Goal: Task Accomplishment & Management: Complete application form

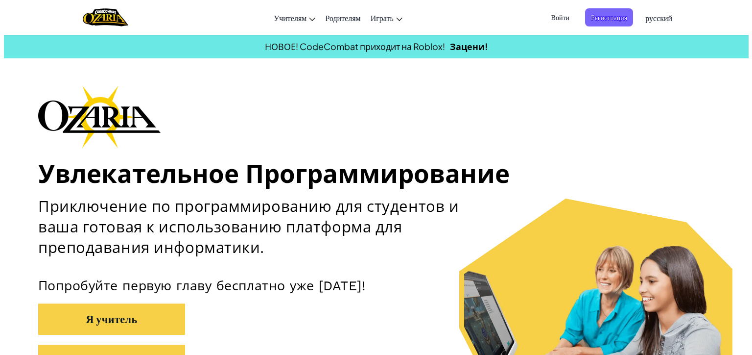
scroll to position [147, 0]
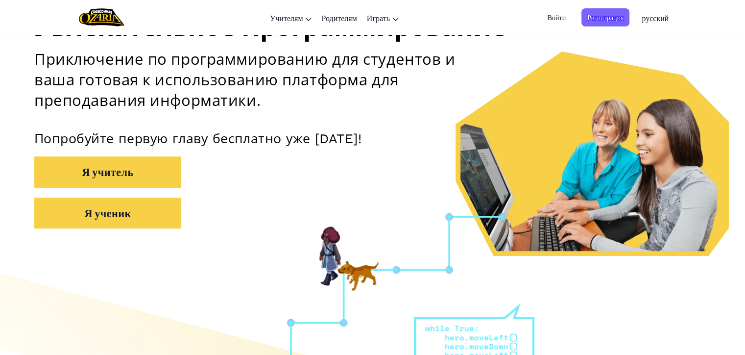
click at [92, 214] on button "Я ученик" at bounding box center [107, 212] width 147 height 31
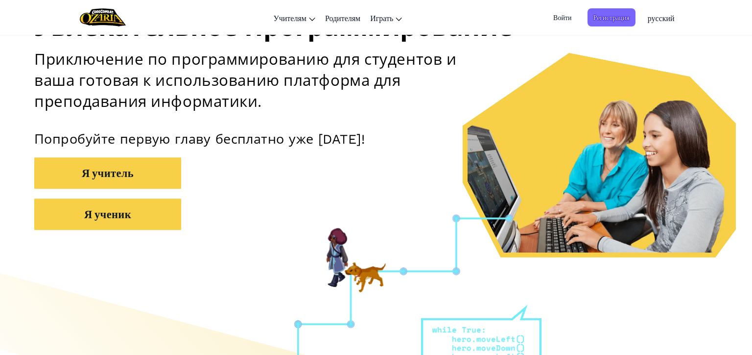
scroll to position [0, 0]
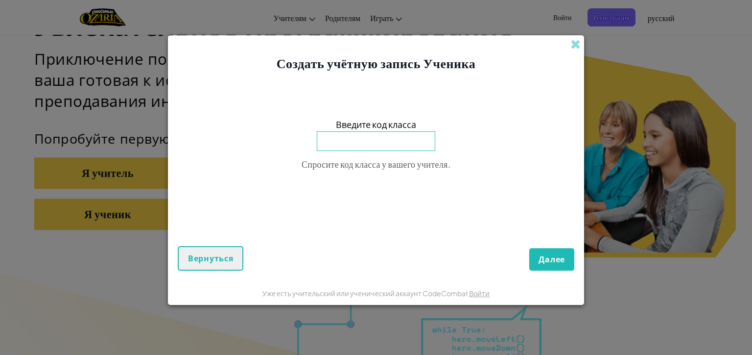
click at [354, 140] on input at bounding box center [376, 141] width 119 height 20
type input "n"
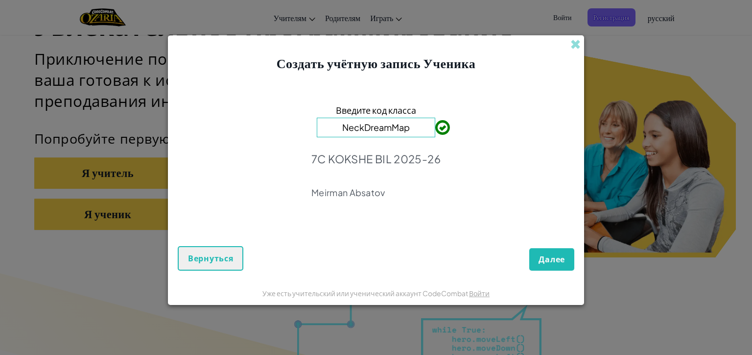
type input "NeckDreamMap"
click at [545, 257] on span "Далее" at bounding box center [552, 259] width 26 height 11
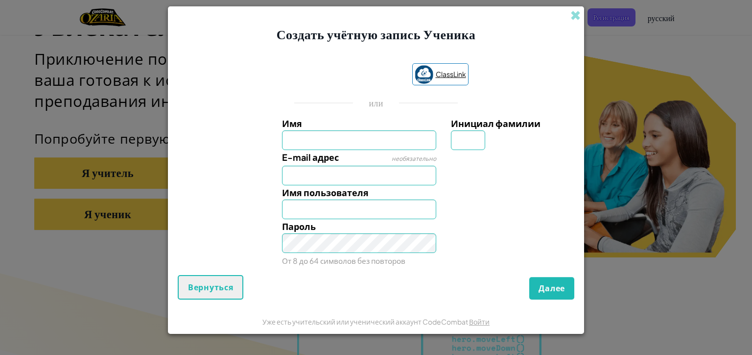
click at [450, 74] on span "ClassLink" at bounding box center [451, 74] width 30 height 14
click at [339, 144] on input "Имя" at bounding box center [359, 140] width 155 height 20
type input "silver surfer"
type input "Silver surfer"
click at [338, 175] on input "E-mail адрес" at bounding box center [359, 176] width 155 height 20
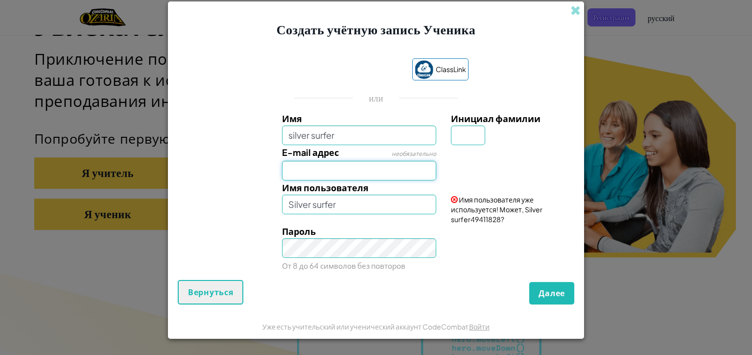
type input "[EMAIL_ADDRESS][DOMAIN_NAME]"
click at [365, 137] on input "silver surfer" at bounding box center [359, 135] width 155 height 20
type input "silver surfer1111"
type input "Silver surfer1111"
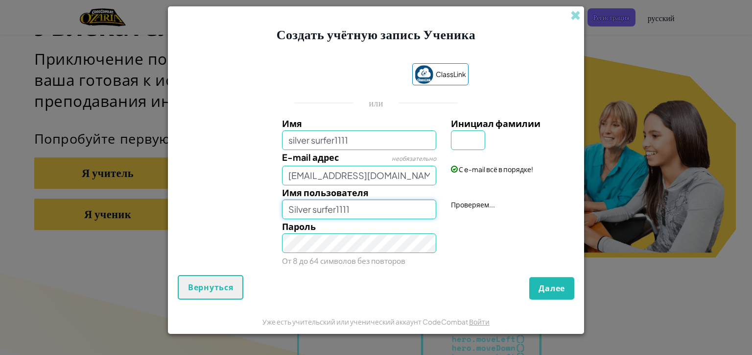
click at [364, 210] on input "Silver surfer1111" at bounding box center [359, 209] width 155 height 20
click at [543, 284] on span "Далее" at bounding box center [552, 288] width 26 height 11
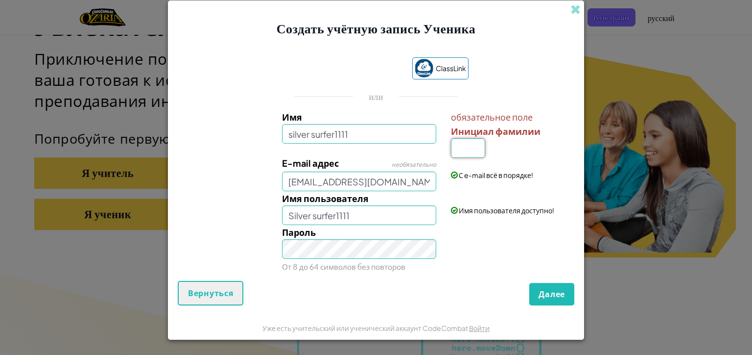
click at [476, 154] on input "Инициал фамилии" at bounding box center [468, 148] width 34 height 20
click at [463, 146] on input "m" at bounding box center [468, 148] width 34 height 20
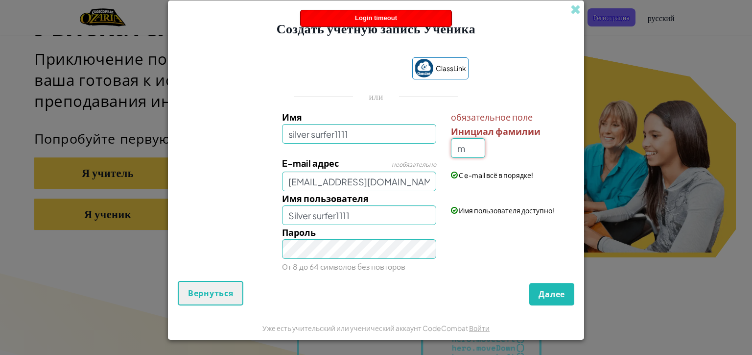
type input "m"
type input "Silver surfer1111M"
click at [337, 262] on small "От 8 до 64 символов без повторов" at bounding box center [343, 266] width 123 height 9
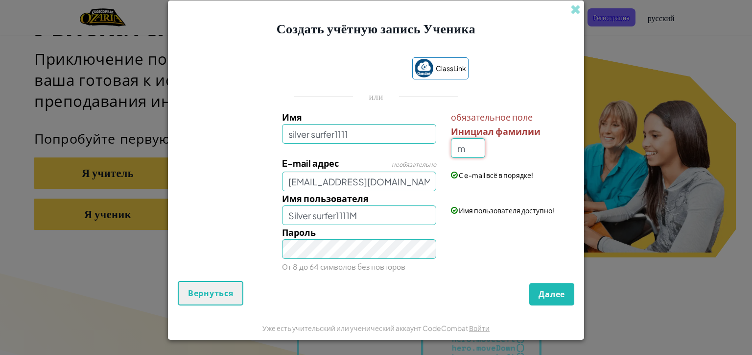
click at [468, 153] on input "m" at bounding box center [468, 148] width 34 height 20
type input "c"
type input "Silver surfer1111C"
click at [551, 295] on span "Далее" at bounding box center [552, 293] width 26 height 11
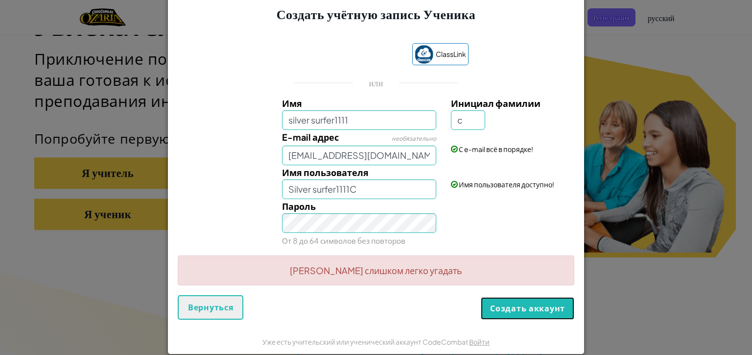
click at [513, 312] on button "Создать аккаунт" at bounding box center [528, 308] width 94 height 23
click at [523, 312] on button "Создать аккаунт" at bounding box center [528, 308] width 94 height 23
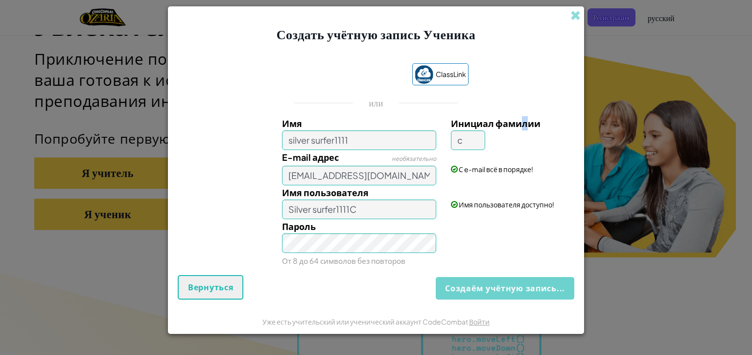
drag, startPoint x: 524, startPoint y: 84, endPoint x: 540, endPoint y: 86, distance: 16.3
click at [531, 85] on div "ClassLink или Имя silver surfer1111 Инициал фамилии c E-mail адрес необязательн…" at bounding box center [376, 163] width 397 height 221
click at [538, 288] on div "Создаём учётную запись... Вернуться" at bounding box center [376, 287] width 397 height 24
click at [539, 288] on div "Создаём учётную запись... Вернуться" at bounding box center [376, 287] width 397 height 24
click at [541, 289] on div "Создаём учётную запись... Вернуться" at bounding box center [376, 287] width 397 height 24
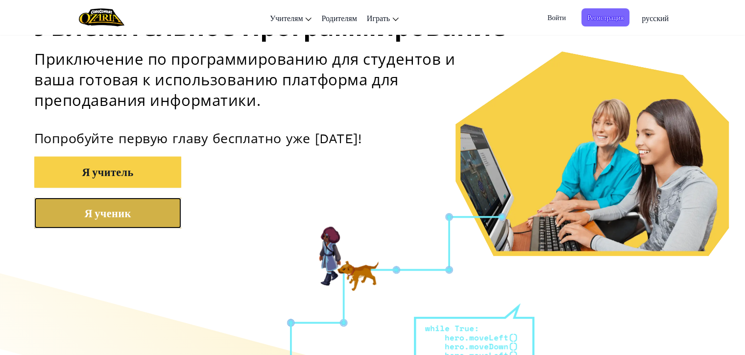
click at [87, 224] on button "Я ученик" at bounding box center [107, 212] width 147 height 31
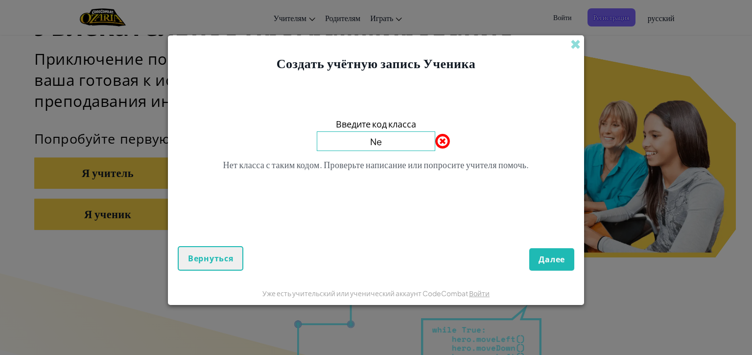
type input "NeckDreamMap"
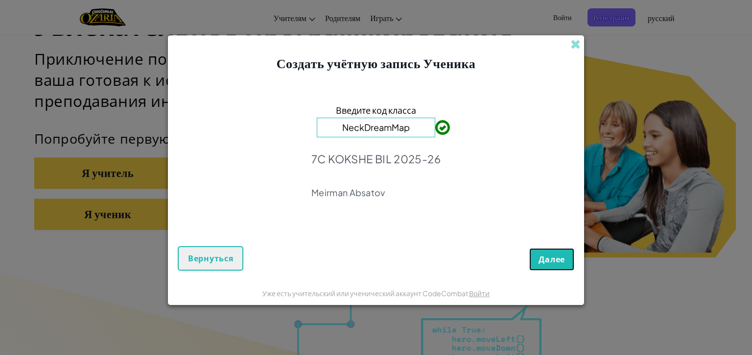
click at [550, 258] on span "Далее" at bounding box center [552, 259] width 26 height 11
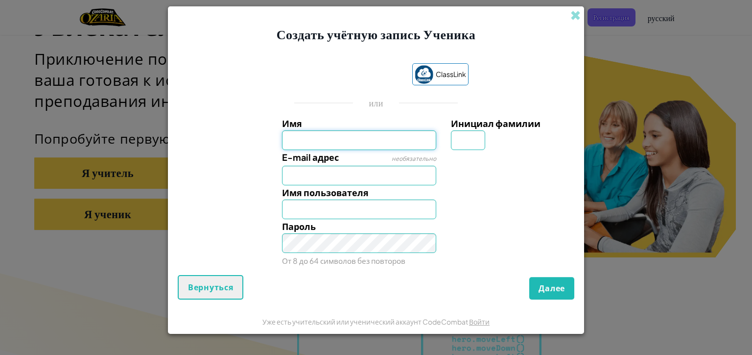
click at [312, 149] on input "Имя" at bounding box center [359, 140] width 155 height 20
type input "silver surfer1111"
type input "Silver surfer1111"
click at [455, 141] on input "Инициал фамилии" at bounding box center [468, 140] width 34 height 20
click at [296, 175] on input "E-mail адрес" at bounding box center [359, 176] width 155 height 20
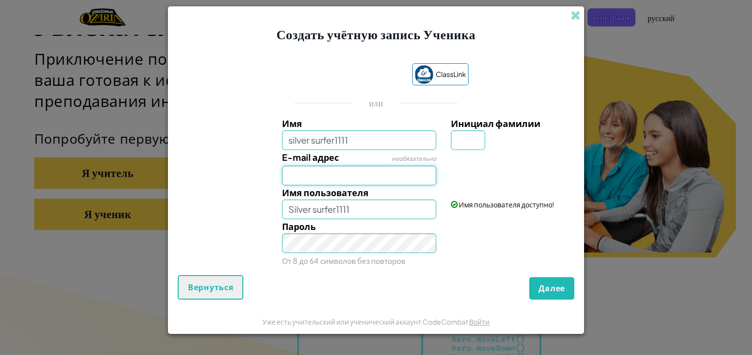
type input "[EMAIL_ADDRESS][DOMAIN_NAME]"
click at [321, 209] on input "Silver surfer1111" at bounding box center [359, 209] width 155 height 20
click at [466, 142] on input "Инициал фамилии" at bounding box center [468, 140] width 34 height 20
type input "c"
type input "Silver surfer1111C"
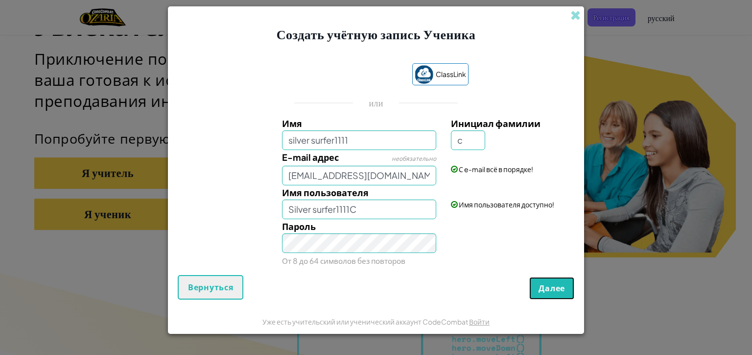
click at [548, 283] on span "Далее" at bounding box center [552, 288] width 26 height 11
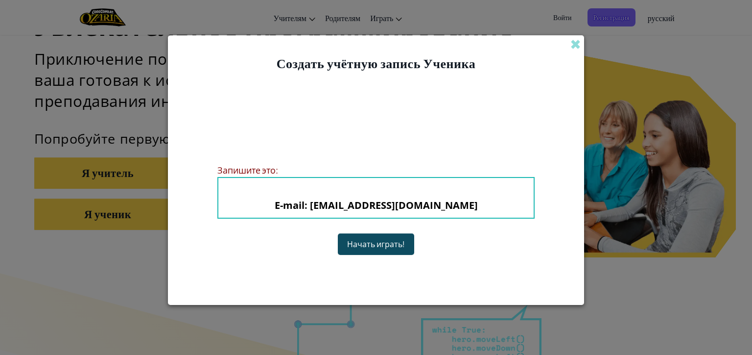
click at [359, 240] on button "Начать играть!" at bounding box center [376, 243] width 76 height 21
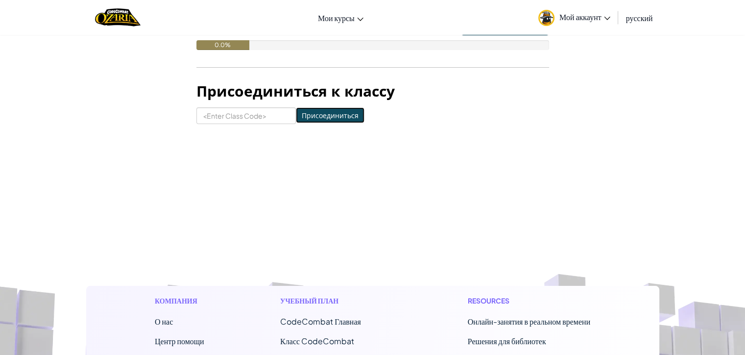
click at [296, 113] on input "Присоединиться" at bounding box center [330, 115] width 69 height 16
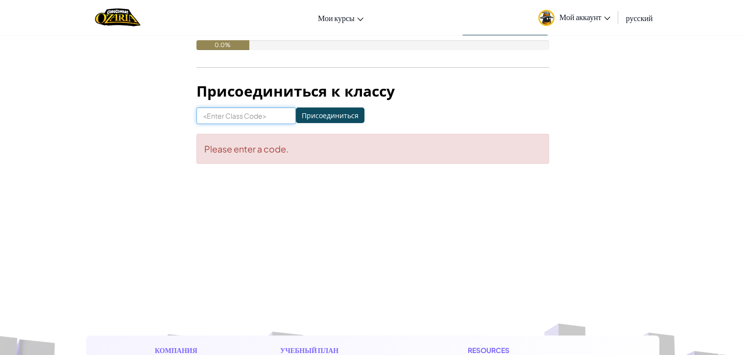
click at [274, 112] on input at bounding box center [245, 115] width 99 height 17
type input "N"
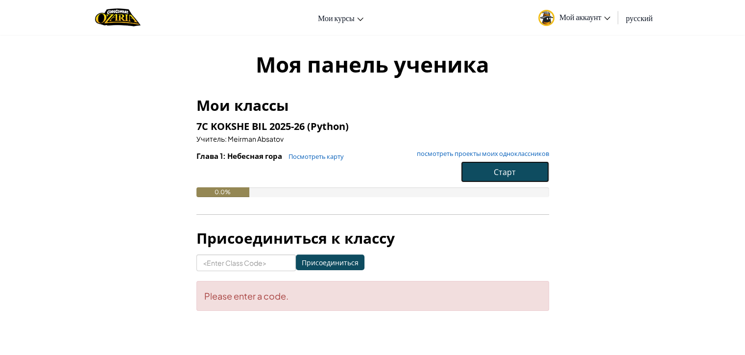
click at [522, 173] on button "Старт" at bounding box center [505, 171] width 88 height 21
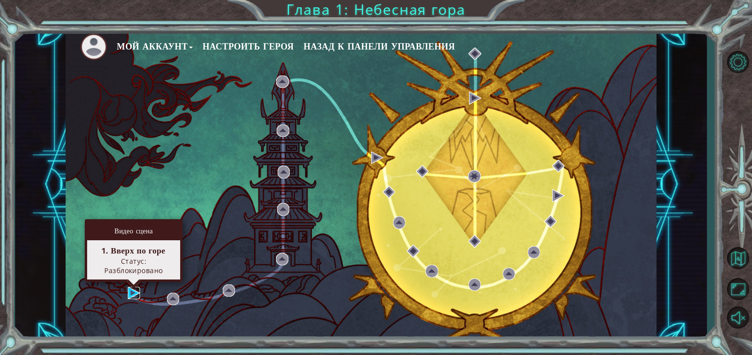
click at [132, 293] on img at bounding box center [134, 293] width 12 height 12
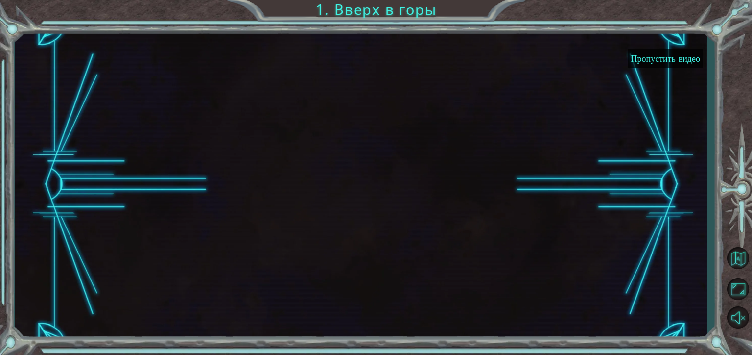
click at [647, 57] on button "Пропустить видео" at bounding box center [665, 58] width 75 height 19
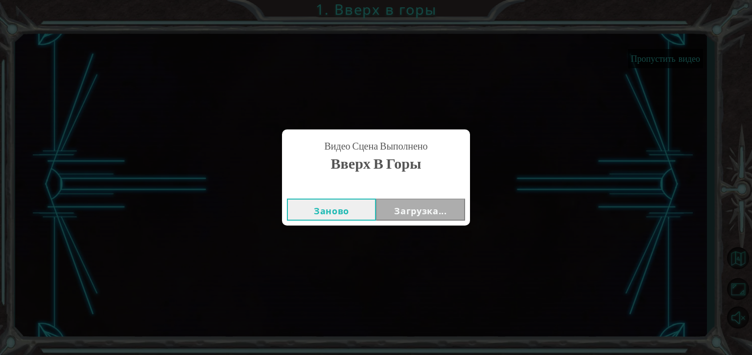
click at [351, 208] on button "Заново" at bounding box center [331, 209] width 89 height 22
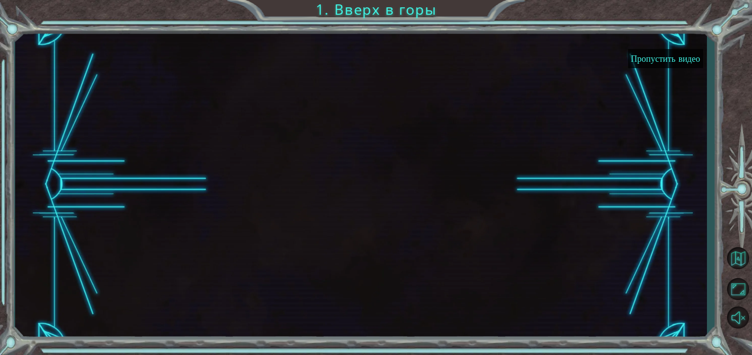
click at [682, 53] on button "Пропустить видео" at bounding box center [665, 58] width 75 height 19
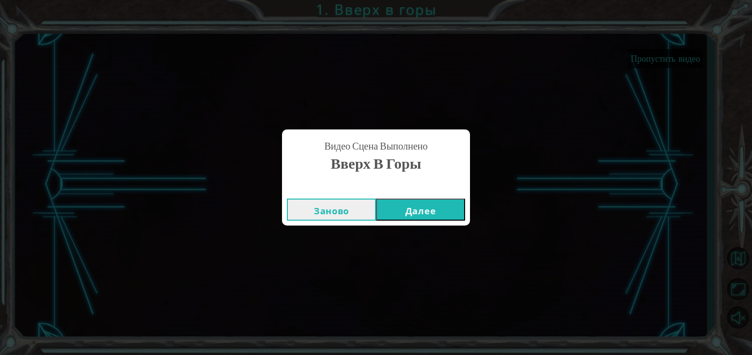
click at [440, 212] on button "Далее" at bounding box center [420, 209] width 89 height 22
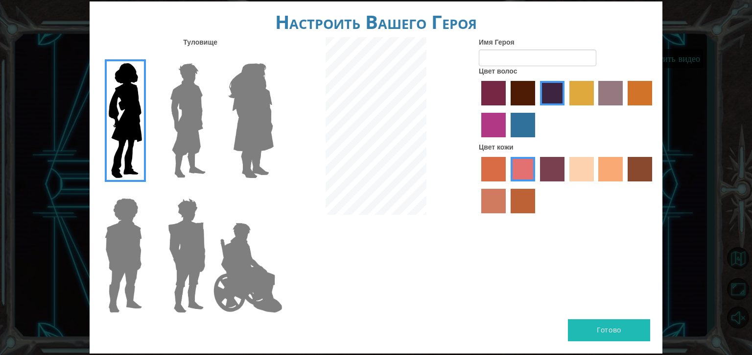
click at [266, 300] on img at bounding box center [248, 267] width 77 height 98
click at [273, 192] on input "Hero Jamie" at bounding box center [273, 192] width 0 height 0
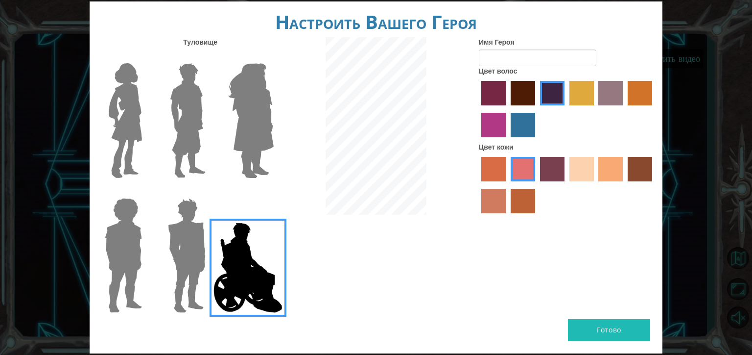
click at [192, 265] on img at bounding box center [187, 255] width 46 height 122
click at [210, 192] on input "Hero Garnet" at bounding box center [210, 192] width 0 height 0
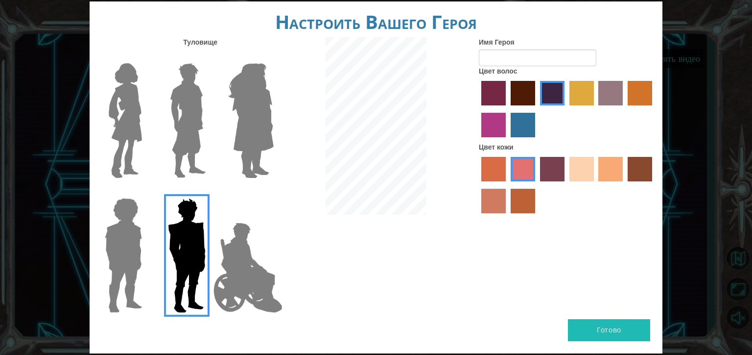
click at [592, 319] on button "Готово" at bounding box center [609, 330] width 82 height 22
click at [553, 173] on label "tosca skin color" at bounding box center [552, 169] width 24 height 24
click at [537, 185] on input "tosca skin color" at bounding box center [537, 185] width 0 height 0
click at [617, 320] on button "Готово" at bounding box center [609, 330] width 82 height 22
click at [616, 320] on button "Готово" at bounding box center [609, 330] width 82 height 22
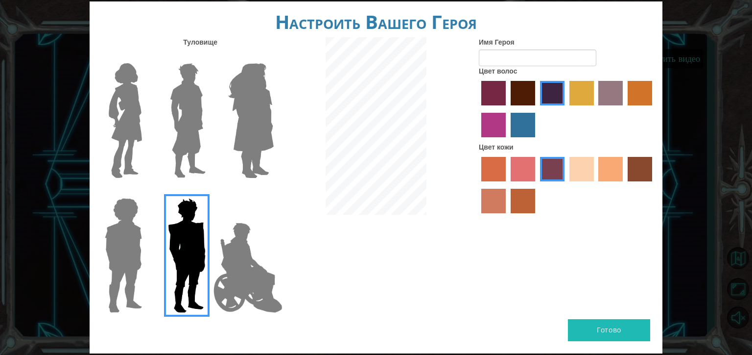
click at [616, 324] on button "Готово" at bounding box center [609, 330] width 82 height 22
type input "invalid"
click at [617, 331] on button "Готово" at bounding box center [609, 330] width 82 height 22
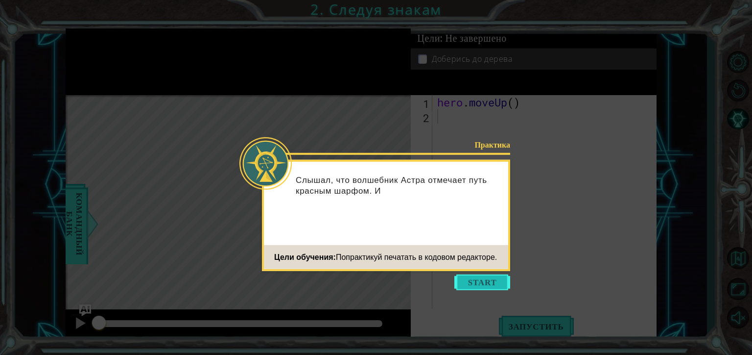
click at [495, 280] on button "Start" at bounding box center [483, 282] width 56 height 16
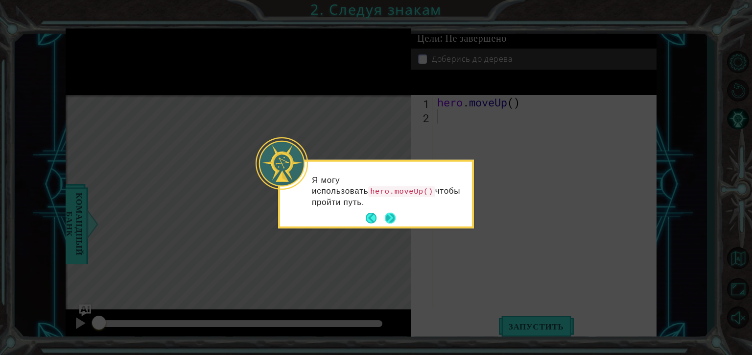
click at [392, 217] on button "Next" at bounding box center [390, 218] width 11 height 11
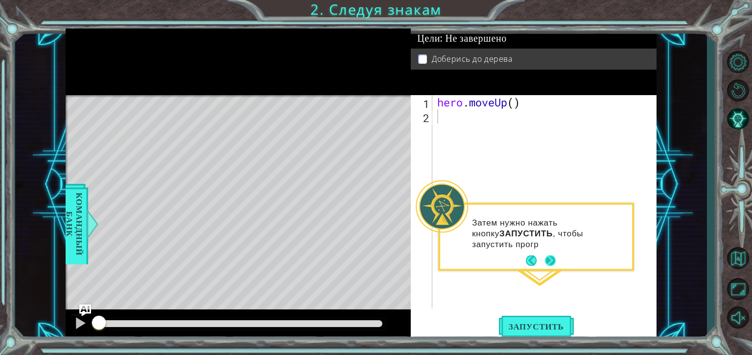
click at [551, 261] on button "Next" at bounding box center [550, 260] width 11 height 11
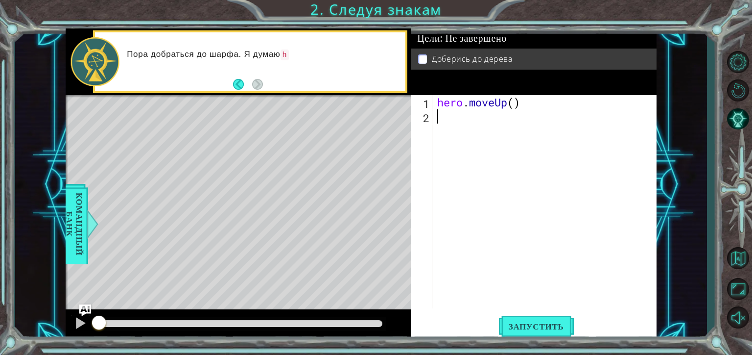
click at [437, 120] on div "hero . moveUp ( )" at bounding box center [547, 215] width 224 height 241
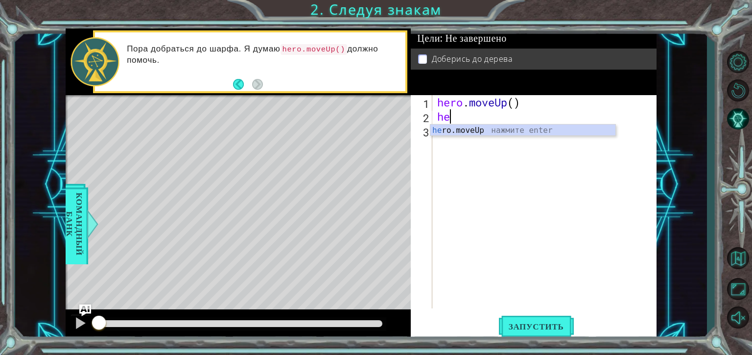
type textarea "her"
click at [480, 130] on div "her o.moveUp нажмите enter" at bounding box center [523, 141] width 185 height 35
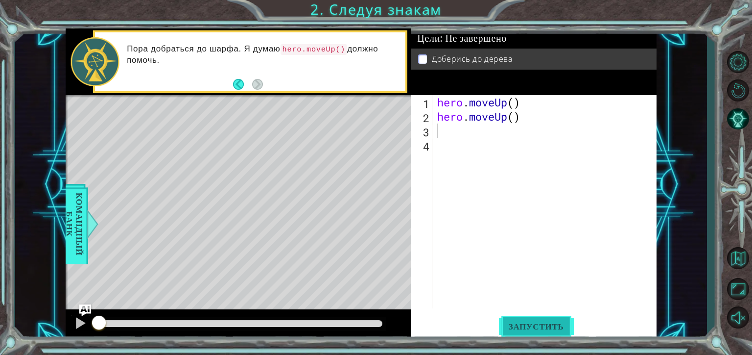
click at [542, 332] on button "Запустить" at bounding box center [536, 326] width 75 height 24
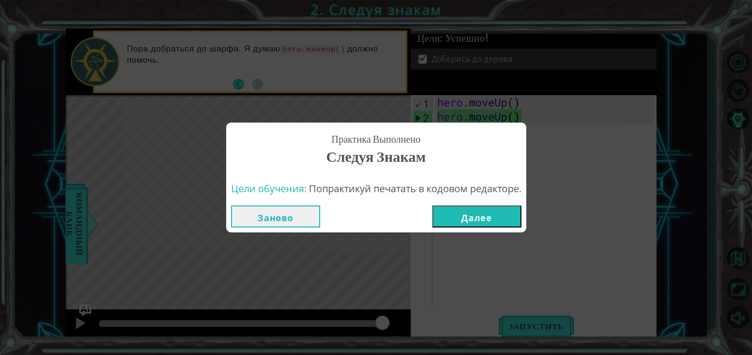
click at [482, 216] on button "Далее" at bounding box center [476, 216] width 89 height 22
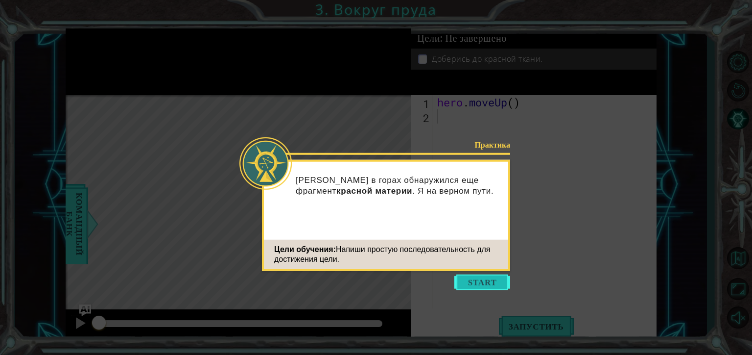
click at [487, 283] on button "Start" at bounding box center [483, 282] width 56 height 16
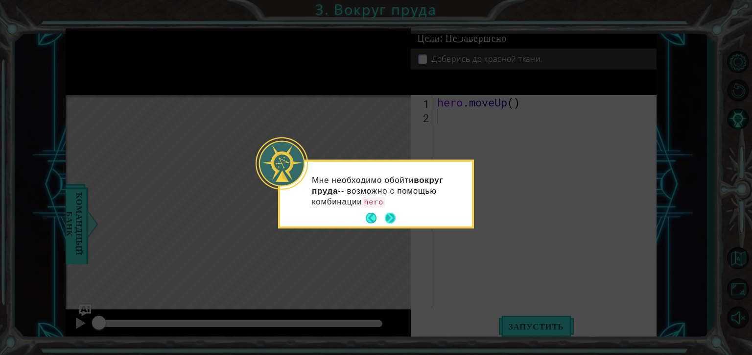
click at [387, 218] on button "Next" at bounding box center [390, 218] width 11 height 11
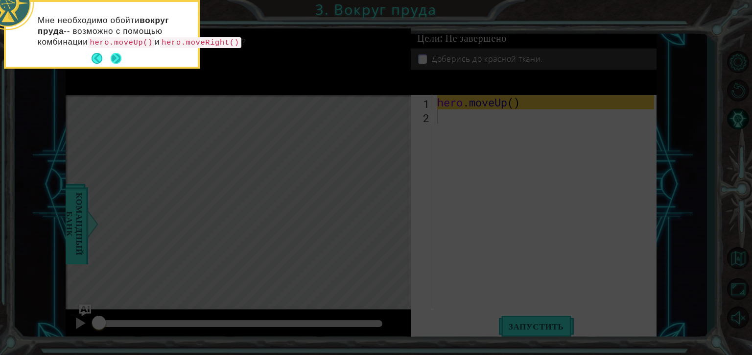
click at [112, 64] on button "Next" at bounding box center [116, 58] width 11 height 11
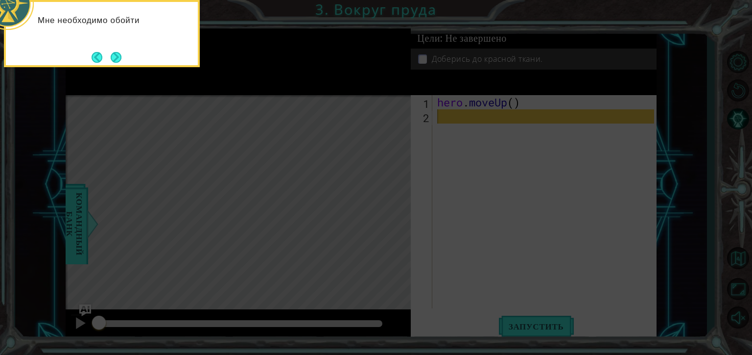
click at [112, 63] on button "Next" at bounding box center [116, 57] width 11 height 11
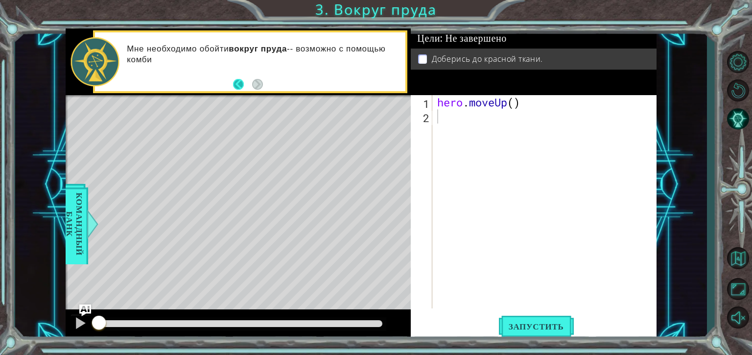
click at [237, 82] on button "Back" at bounding box center [242, 84] width 19 height 11
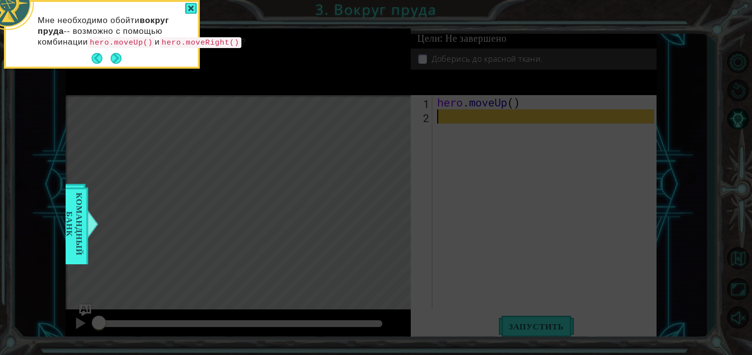
click at [117, 62] on button "Next" at bounding box center [116, 58] width 11 height 11
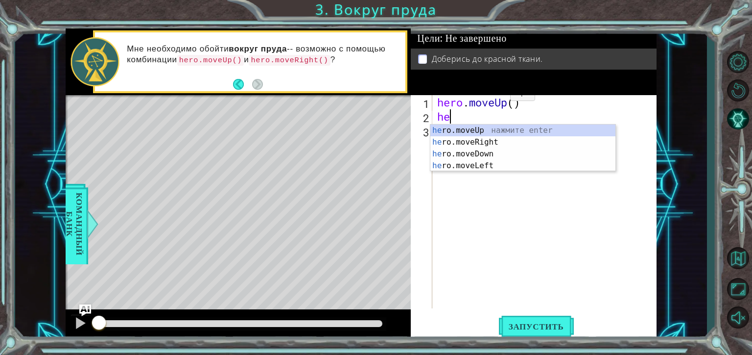
type textarea "her"
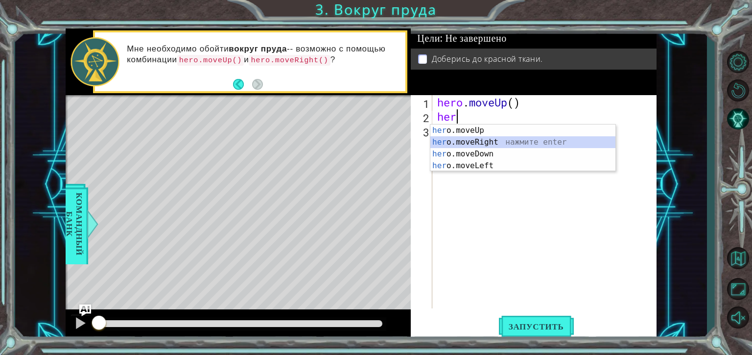
click at [551, 147] on div "her o.moveUp нажмите enter her o.moveRight нажмите enter her o.moveDown нажмите…" at bounding box center [523, 159] width 185 height 71
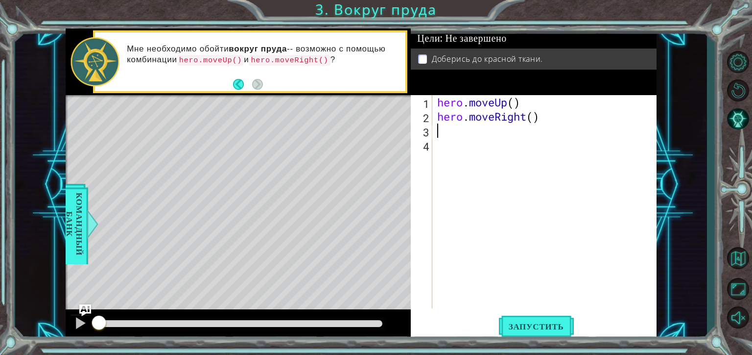
type textarea "h"
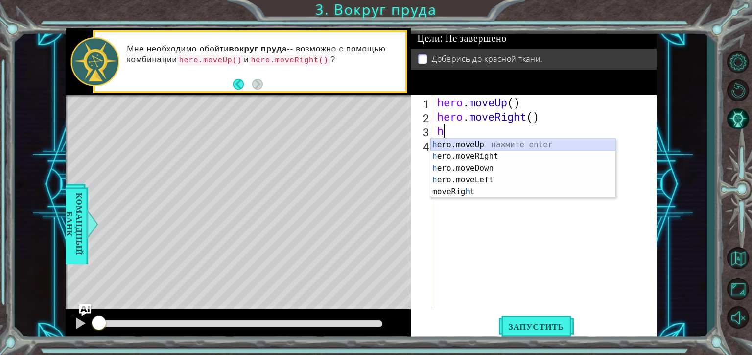
click at [489, 145] on div "h ero.moveUp нажмите enter h ero.moveRight нажмите enter h ero.moveDown нажмите…" at bounding box center [523, 180] width 185 height 82
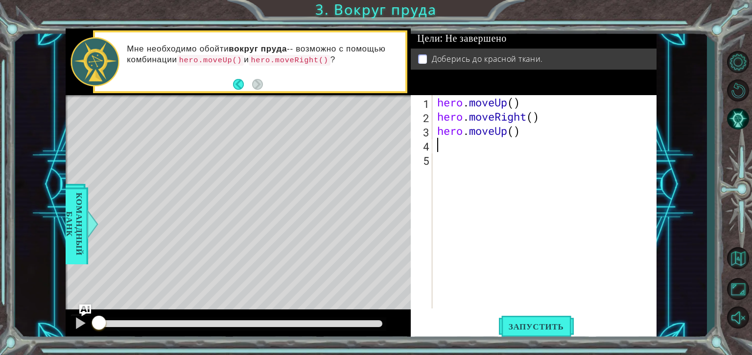
click at [489, 145] on div "hero . moveUp ( ) hero . moveRight ( ) hero . moveUp ( )" at bounding box center [547, 215] width 224 height 241
type textarea "h"
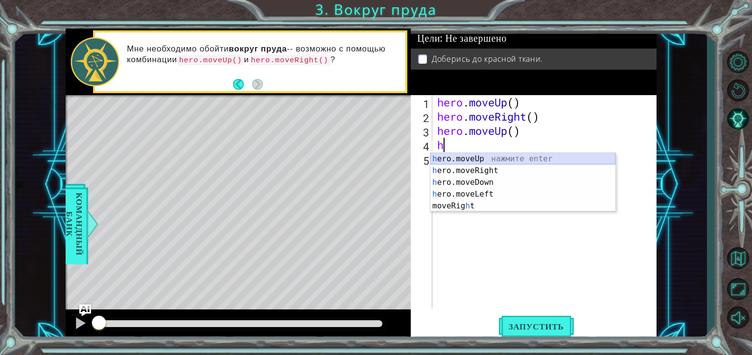
click at [488, 158] on div "h ero.moveUp нажмите enter h ero.moveRight нажмите enter h ero.moveDown нажмите…" at bounding box center [523, 194] width 185 height 82
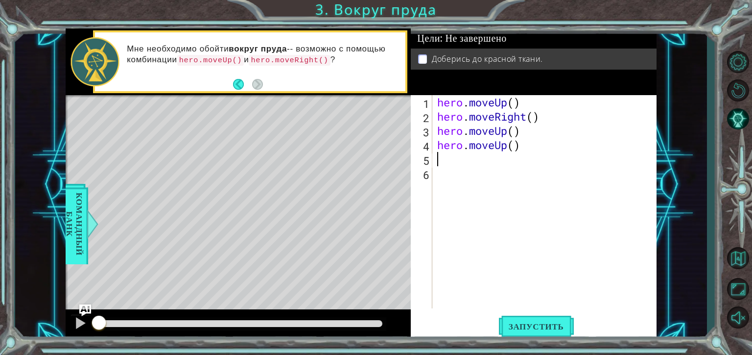
drag, startPoint x: 546, startPoint y: 328, endPoint x: 543, endPoint y: 312, distance: 16.0
click at [546, 327] on span "Запустить" at bounding box center [536, 326] width 75 height 10
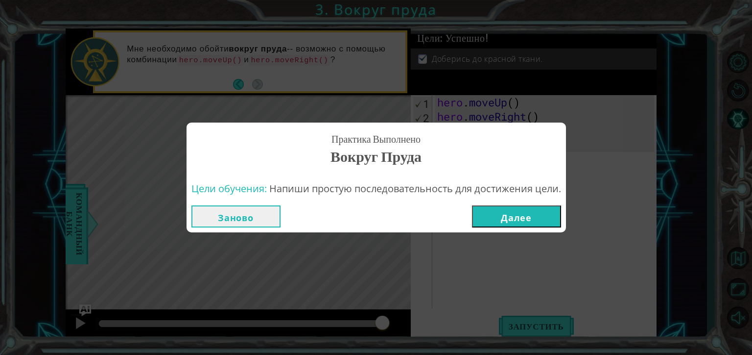
click at [530, 216] on button "Далее" at bounding box center [516, 216] width 89 height 22
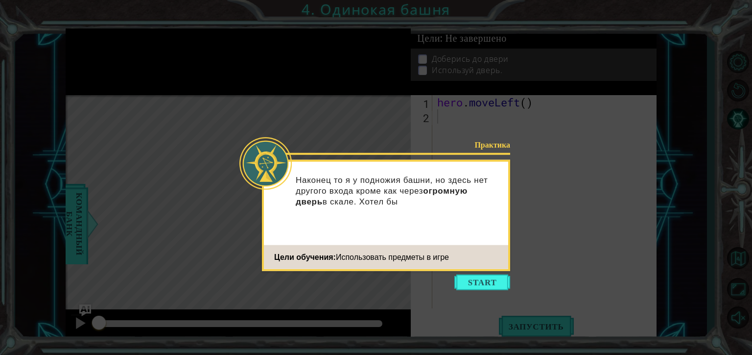
click at [490, 279] on button "Start" at bounding box center [483, 282] width 56 height 16
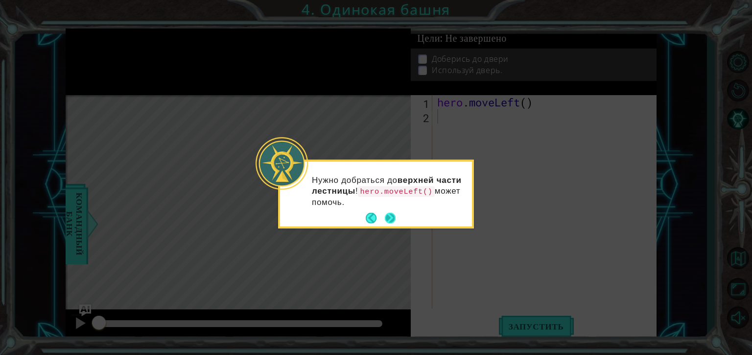
click at [390, 214] on button "Next" at bounding box center [390, 218] width 11 height 11
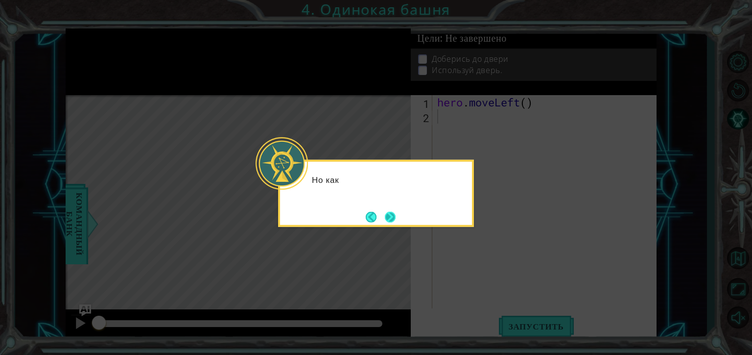
click at [390, 214] on button "Next" at bounding box center [390, 216] width 11 height 11
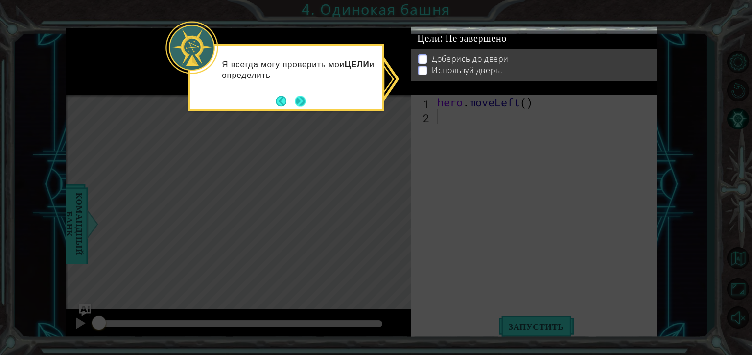
click at [299, 101] on button "Next" at bounding box center [300, 101] width 11 height 11
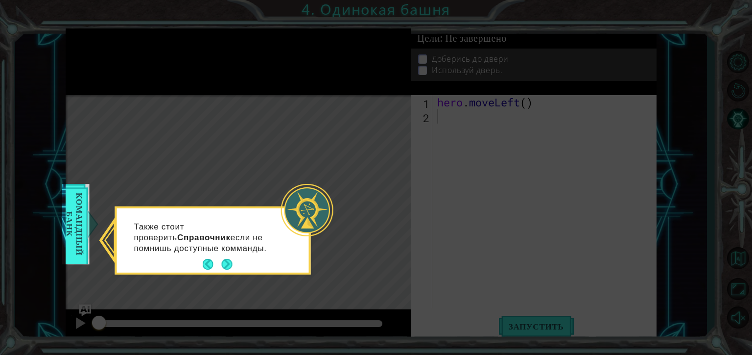
click at [223, 251] on p "Также стоит проверить Справочник если не помнишь доступные комманды." at bounding box center [207, 237] width 146 height 32
click at [230, 262] on button "Next" at bounding box center [226, 264] width 11 height 11
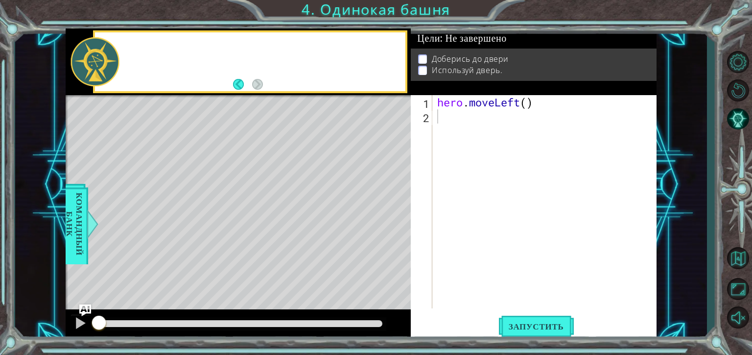
click at [230, 262] on div "Level Map" at bounding box center [292, 239] width 453 height 288
click at [427, 55] on p at bounding box center [422, 58] width 9 height 9
click at [425, 56] on p at bounding box center [422, 58] width 9 height 9
click at [459, 121] on div "hero . moveLeft ( )" at bounding box center [547, 215] width 224 height 241
type textarea "h"
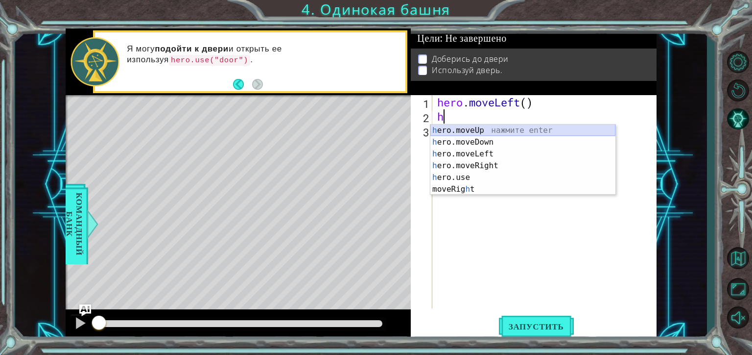
click at [494, 125] on div "h ero.moveUp нажмите enter h ero.moveDown нажмите enter h ero.moveLeft нажмите …" at bounding box center [523, 171] width 185 height 94
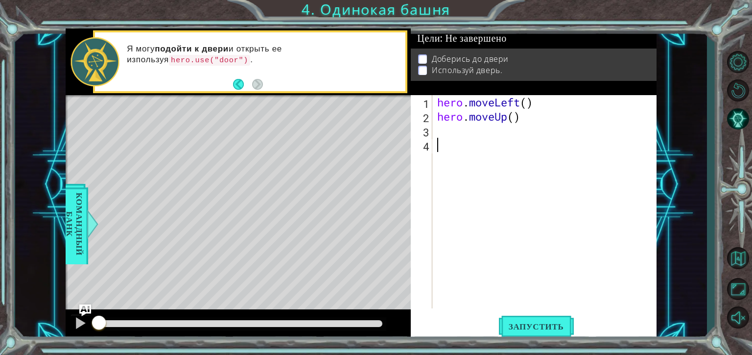
click at [482, 142] on div "hero . moveLeft ( ) hero . moveUp ( )" at bounding box center [547, 215] width 224 height 241
click at [482, 134] on div "hero . moveLeft ( ) hero . moveUp ( )" at bounding box center [547, 215] width 224 height 241
type textarea "h"
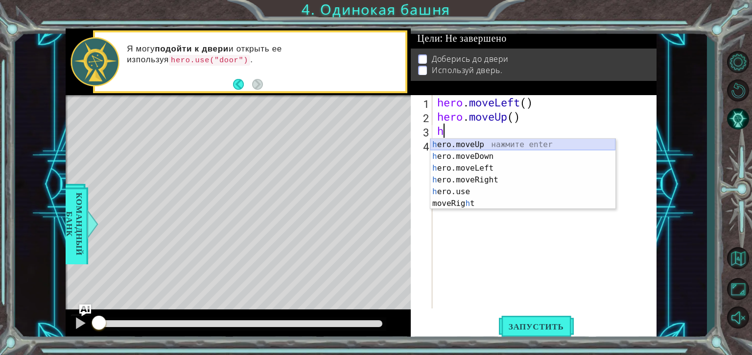
click at [538, 147] on div "h ero.moveUp нажмите enter h ero.moveDown нажмите enter h ero.moveLeft нажмите …" at bounding box center [523, 186] width 185 height 94
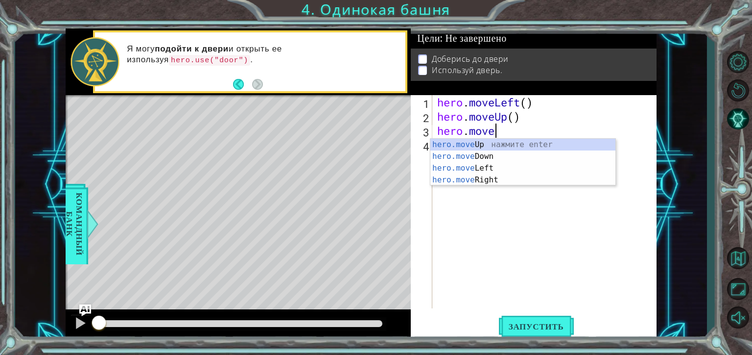
type textarea "h"
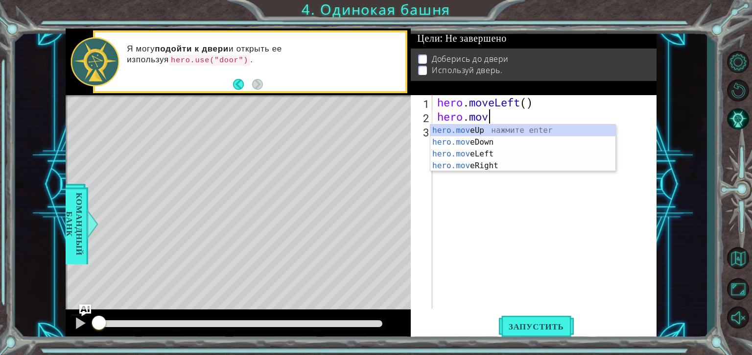
type textarea "h"
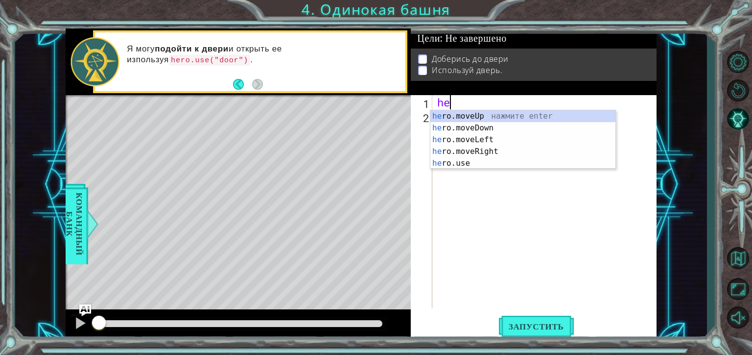
type textarea "h"
type textarea "he"
click at [467, 111] on div "he ro.moveUp нажмите enter he ro.moveDown нажмите enter he ro.moveLeft нажмите …" at bounding box center [523, 151] width 185 height 82
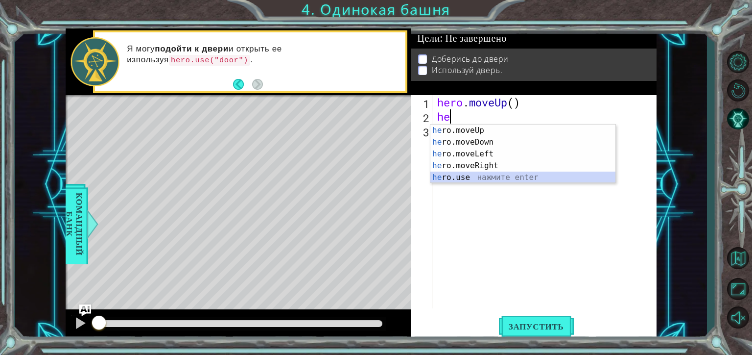
click at [458, 181] on div "he ro.moveUp нажмите enter he ro.moveDown нажмите enter he ro.moveLeft нажмите …" at bounding box center [523, 165] width 185 height 82
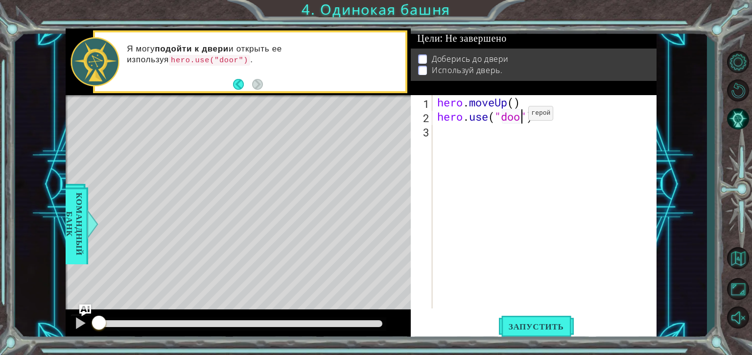
type textarea "hero.use("door")"
click at [460, 136] on div "hero . moveUp ( ) hero . use ( "door" )" at bounding box center [547, 215] width 224 height 241
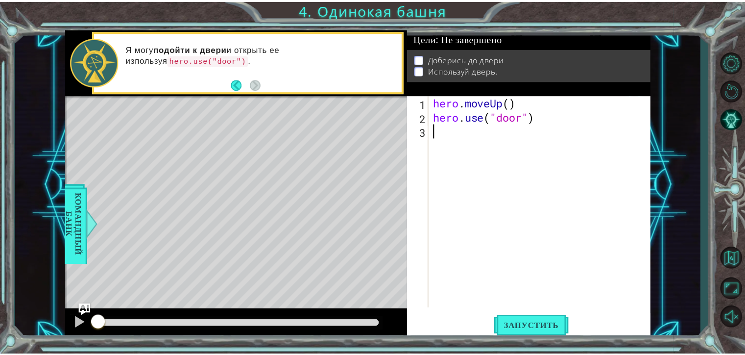
scroll to position [0, 0]
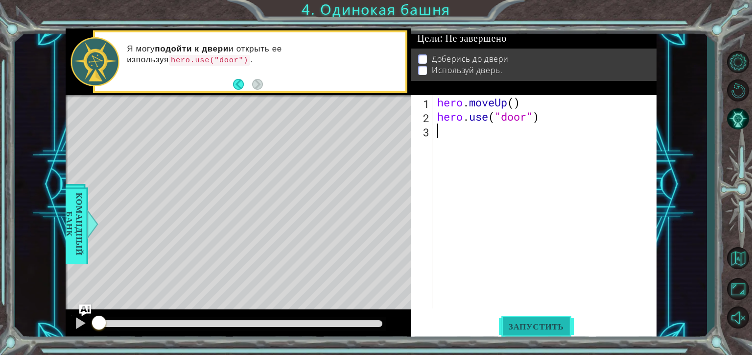
click at [550, 322] on span "Запустить" at bounding box center [536, 326] width 75 height 10
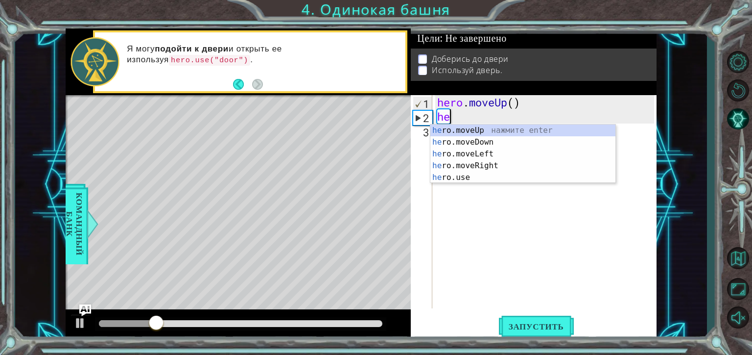
type textarea "h"
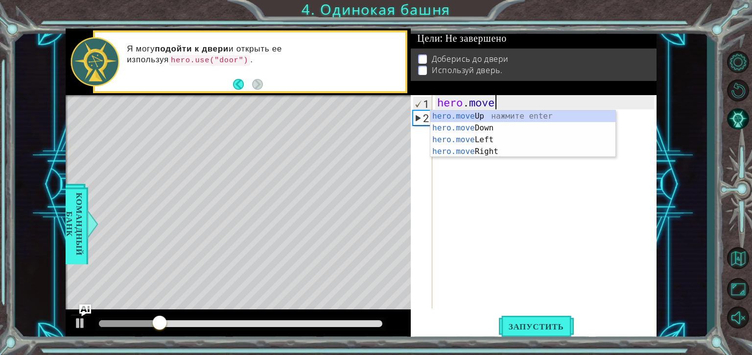
type textarea "hero."
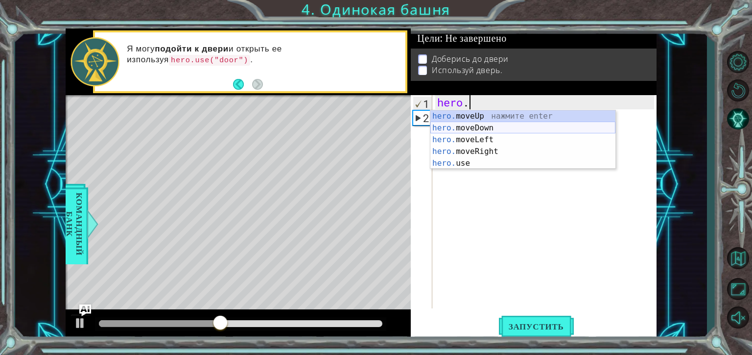
drag, startPoint x: 531, startPoint y: 112, endPoint x: 533, endPoint y: 129, distance: 16.8
click at [533, 129] on div "hero. moveUp нажмите enter hero. moveDown нажмите enter hero. moveLeft нажмите …" at bounding box center [523, 151] width 185 height 82
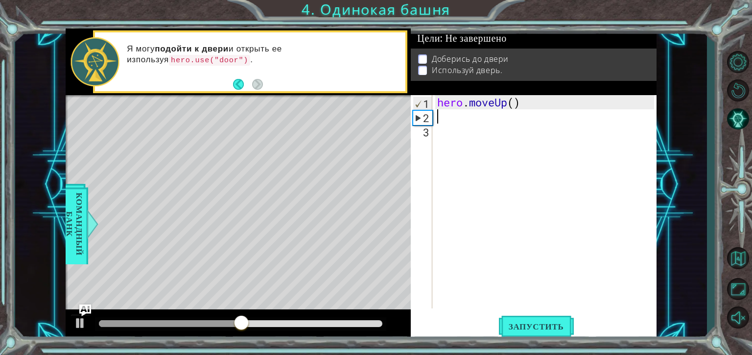
type textarea "h"
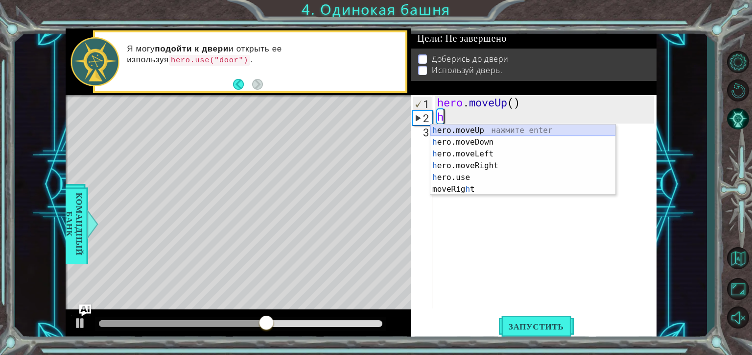
click at [458, 130] on div "h ero.moveUp нажмите enter h ero.moveDown нажмите enter h ero.moveLeft нажмите …" at bounding box center [523, 171] width 185 height 94
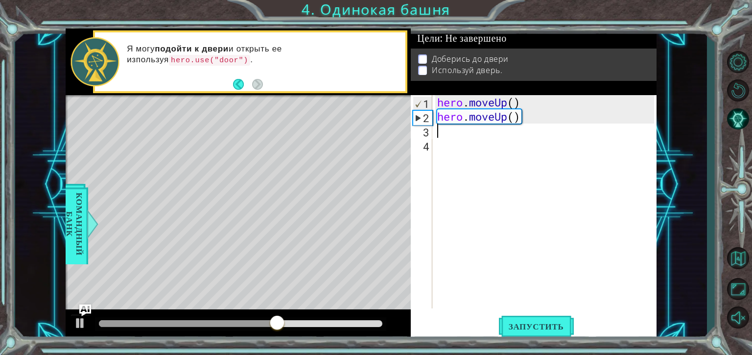
type textarea "h"
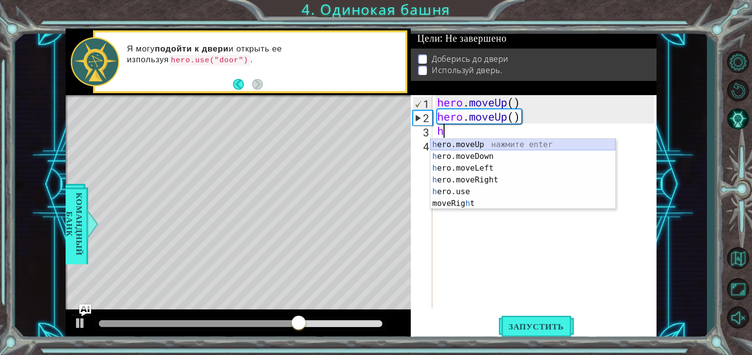
click at [453, 144] on div "h ero.moveUp нажмите enter h ero.moveDown нажмите enter h ero.moveLeft нажмите …" at bounding box center [523, 186] width 185 height 94
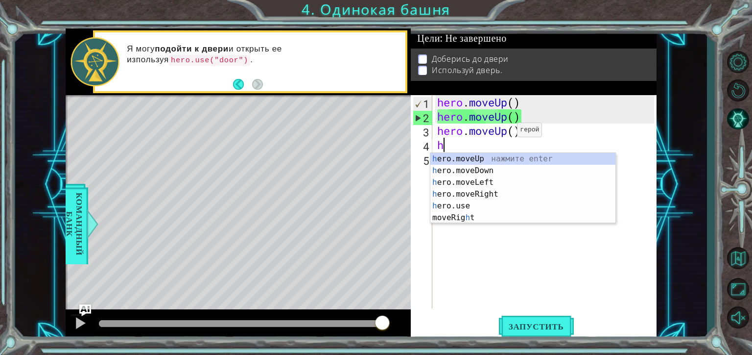
click at [503, 132] on div "hero . moveUp ( ) hero . moveUp ( ) hero . moveUp ( ) h" at bounding box center [547, 215] width 224 height 241
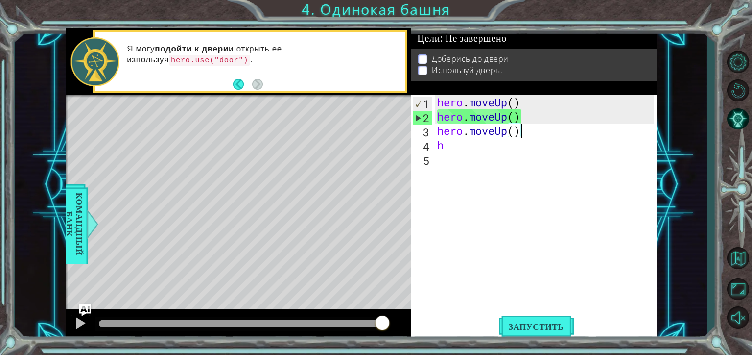
click at [527, 134] on div "hero . moveUp ( ) hero . moveUp ( ) hero . moveUp ( ) h" at bounding box center [547, 215] width 224 height 241
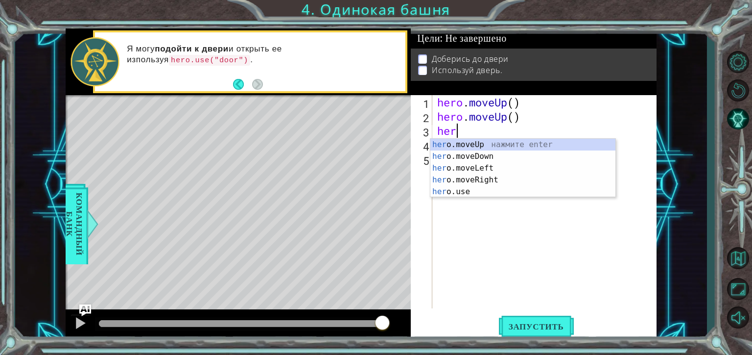
type textarea "he"
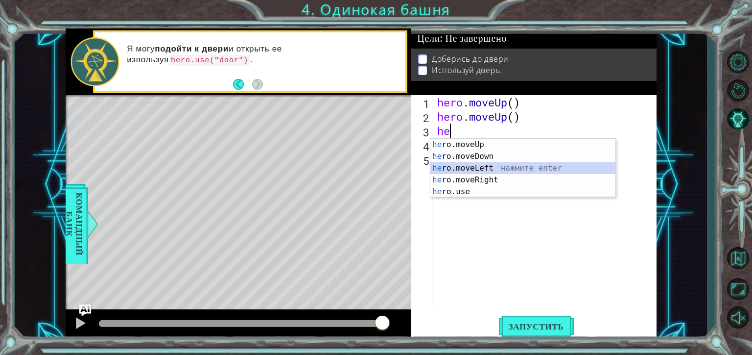
click at [469, 168] on div "he ro.moveUp нажмите enter he ro.moveDown нажмите enter he ro.moveLeft нажмите …" at bounding box center [523, 180] width 185 height 82
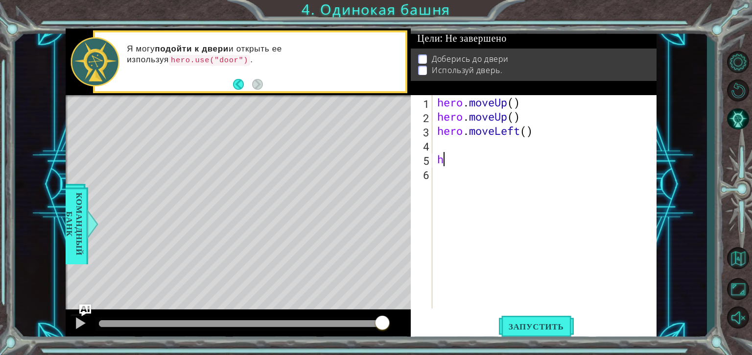
click at [459, 161] on div "hero . moveUp ( ) hero . moveUp ( ) hero . moveLeft ( ) h" at bounding box center [547, 215] width 224 height 241
type textarea "he"
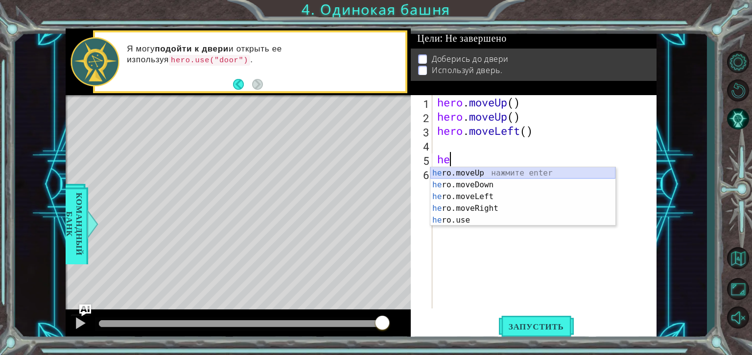
click at [470, 171] on div "he ro.moveUp нажмите enter he ro.moveDown нажмите enter he ro.moveLeft нажмите …" at bounding box center [523, 208] width 185 height 82
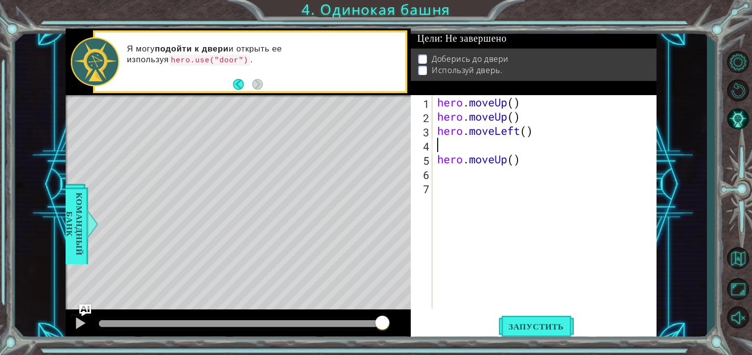
click at [455, 140] on div "hero . moveUp ( ) hero . moveUp ( ) hero . moveLeft ( ) hero . moveUp ( )" at bounding box center [547, 215] width 224 height 241
type textarea "h"
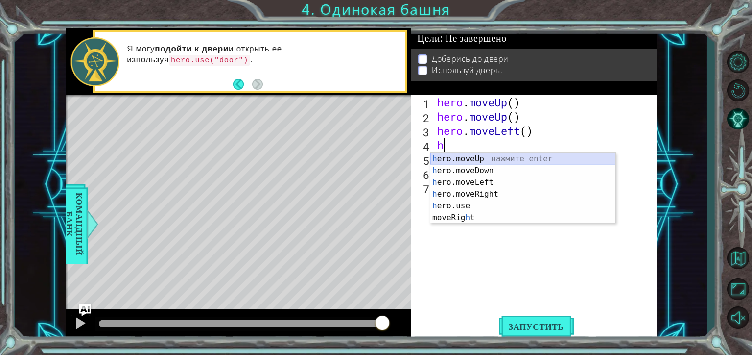
click at [456, 155] on div "h ero.moveUp нажмите enter h ero.moveDown нажмите enter h ero.moveLeft нажмите …" at bounding box center [523, 200] width 185 height 94
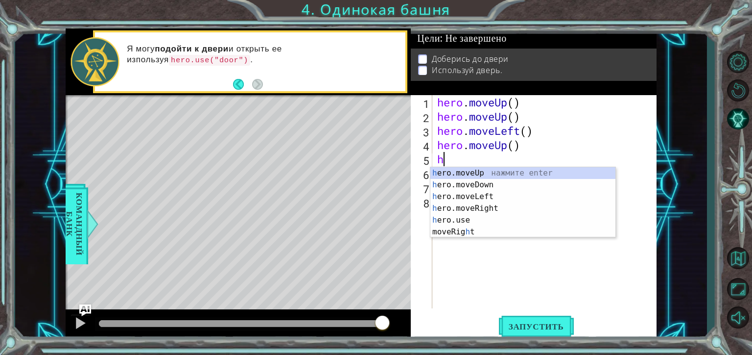
type textarea "he"
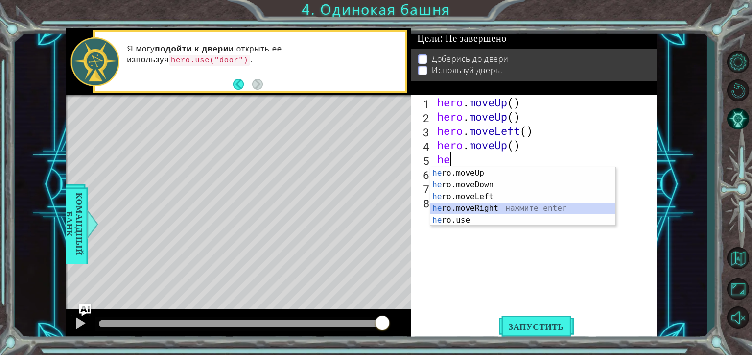
click at [480, 205] on div "he ro.moveUp нажмите enter he ro.moveDown нажмите enter he ro.moveLeft нажмите …" at bounding box center [523, 208] width 185 height 82
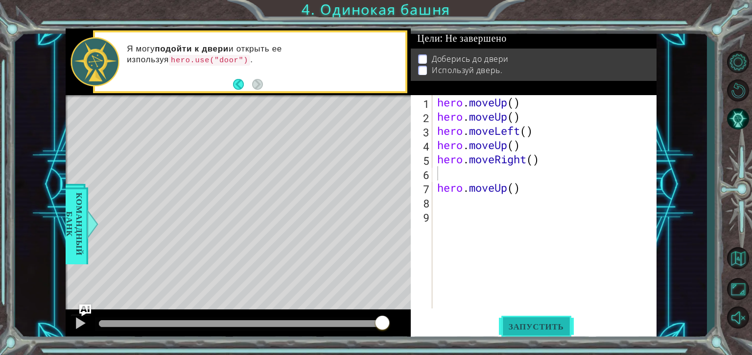
click at [540, 324] on span "Запустить" at bounding box center [536, 326] width 75 height 10
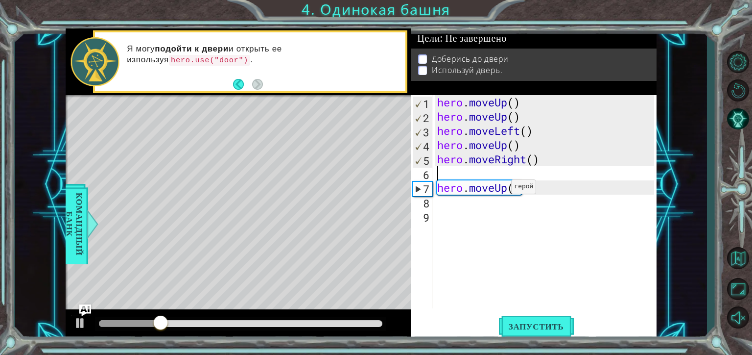
type textarea "h"
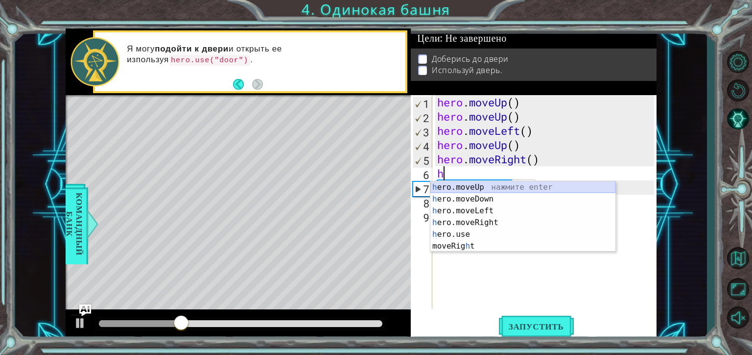
click at [490, 185] on div "h ero.moveUp нажмите enter h ero.moveDown нажмите enter h ero.moveLeft нажмите …" at bounding box center [523, 228] width 185 height 94
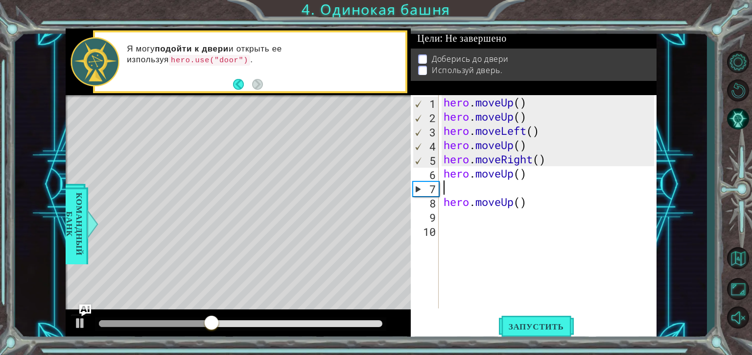
click at [482, 183] on div "hero . moveUp ( ) hero . moveUp ( ) hero . moveLeft ( ) hero . moveUp ( ) hero …" at bounding box center [551, 215] width 218 height 241
type textarea "h"
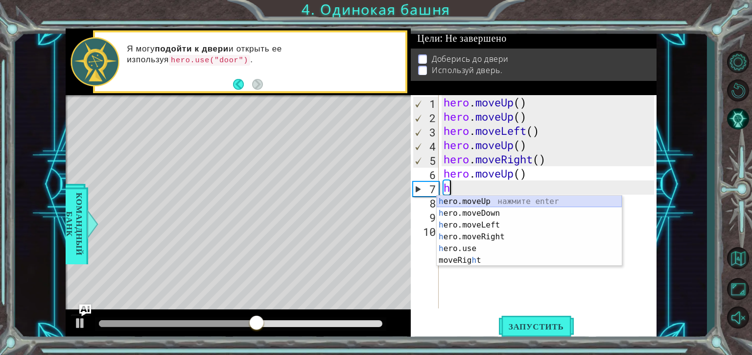
drag, startPoint x: 495, startPoint y: 199, endPoint x: 498, endPoint y: 207, distance: 8.7
click at [498, 207] on div "h ero.moveUp нажмите enter h ero.moveDown нажмите enter h ero.moveLeft нажмите …" at bounding box center [529, 242] width 185 height 94
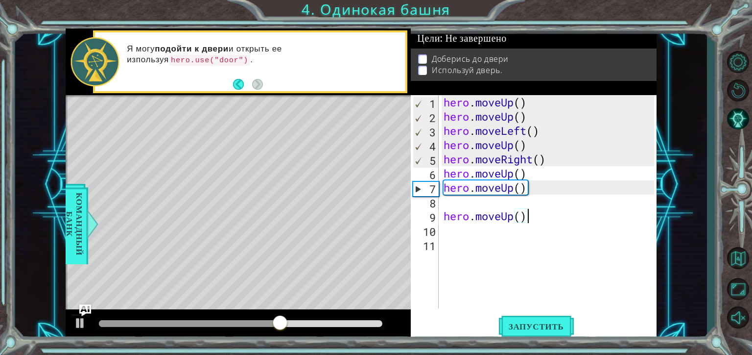
click at [525, 220] on div "hero . moveUp ( ) hero . moveUp ( ) hero . moveLeft ( ) hero . moveUp ( ) hero …" at bounding box center [551, 215] width 218 height 241
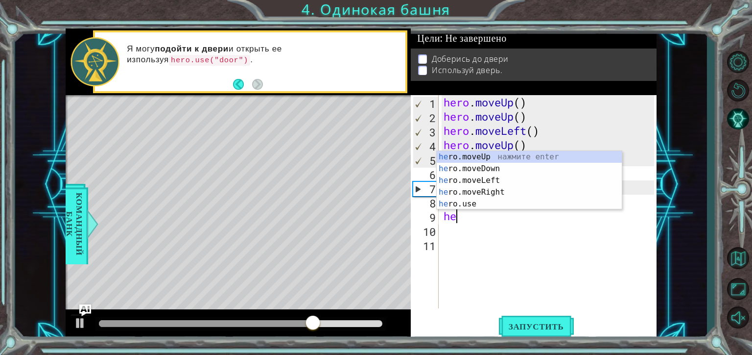
type textarea "h"
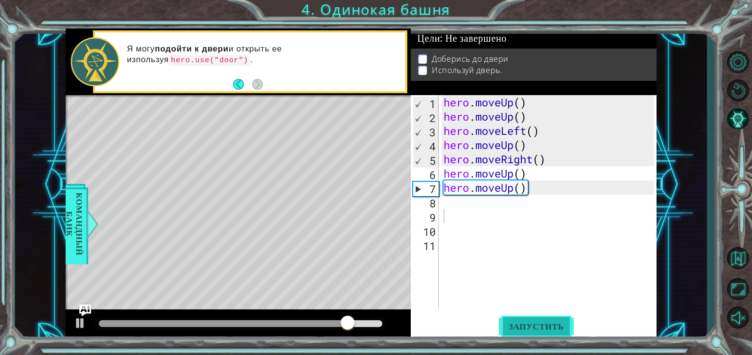
click at [524, 332] on button "Запустить" at bounding box center [536, 326] width 75 height 24
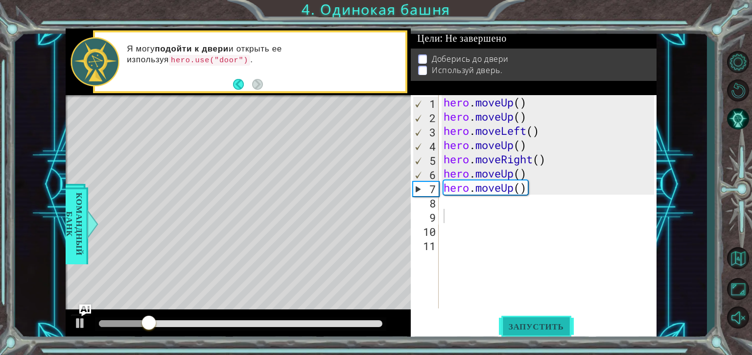
click at [523, 333] on button "Запустить" at bounding box center [536, 326] width 75 height 24
click at [527, 324] on span "Запустить" at bounding box center [536, 326] width 75 height 10
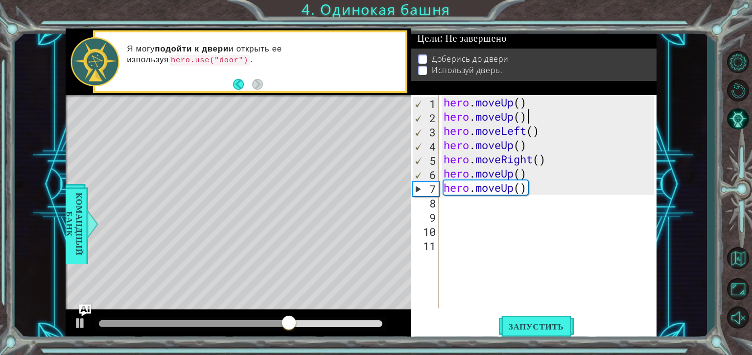
drag, startPoint x: 537, startPoint y: 122, endPoint x: 537, endPoint y: 128, distance: 5.9
click at [537, 128] on div "hero . moveUp ( ) hero . moveUp ( ) hero . moveLeft ( ) hero . moveUp ( ) hero …" at bounding box center [551, 215] width 218 height 241
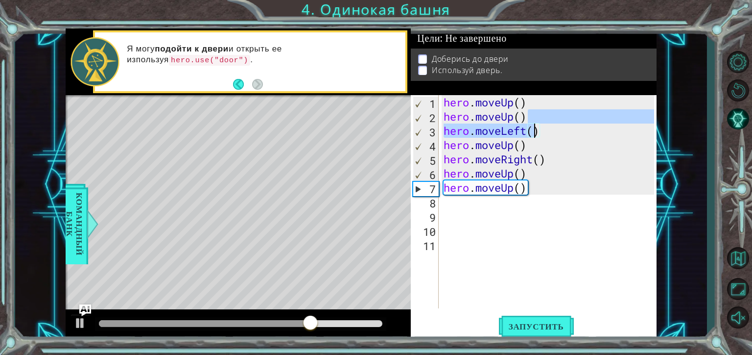
click at [531, 119] on div "hero . moveUp ( ) hero . moveUp ( ) hero . moveLeft ( ) hero . moveUp ( ) hero …" at bounding box center [548, 201] width 213 height 213
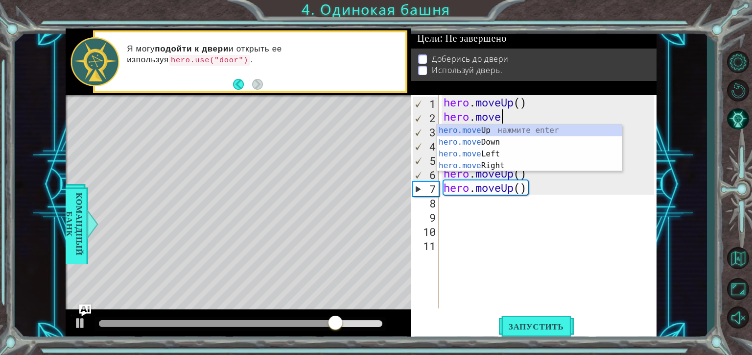
type textarea "he"
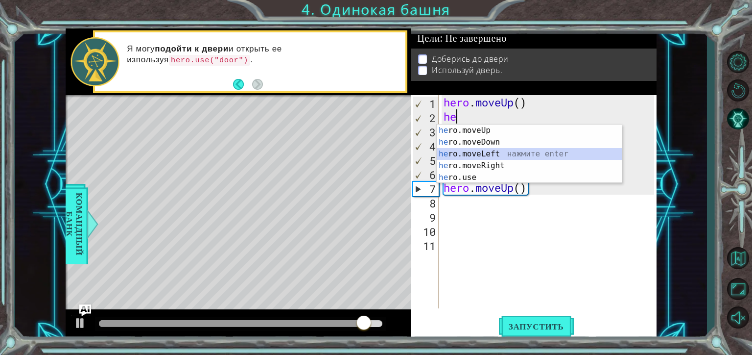
drag, startPoint x: 511, startPoint y: 152, endPoint x: 528, endPoint y: 166, distance: 22.0
click at [526, 165] on div "he ro.moveUp нажмите enter he ro.moveDown нажмите enter he ro.moveLeft нажмите …" at bounding box center [529, 165] width 185 height 82
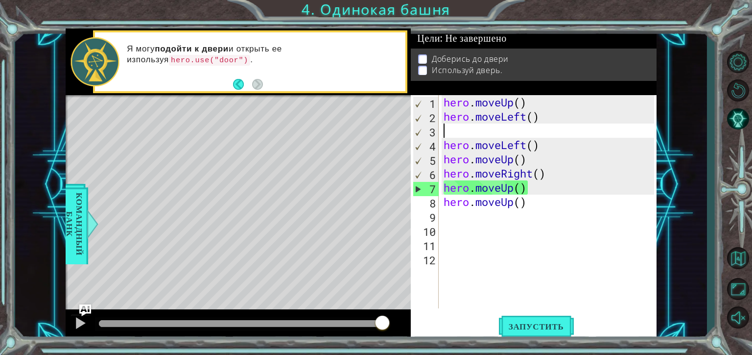
type textarea "h"
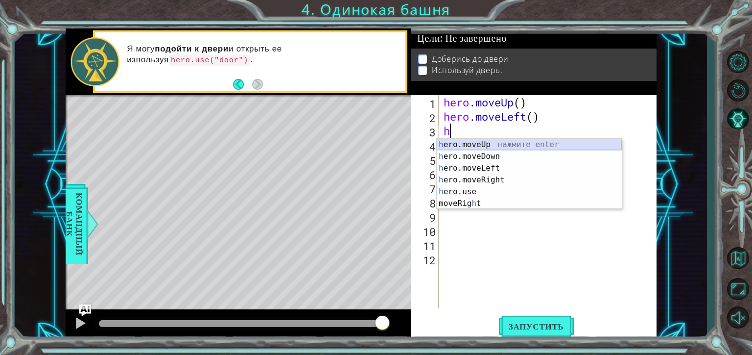
click at [524, 143] on div "h ero.moveUp нажмите enter h ero.moveDown нажмите enter h ero.moveLeft нажмите …" at bounding box center [529, 186] width 185 height 94
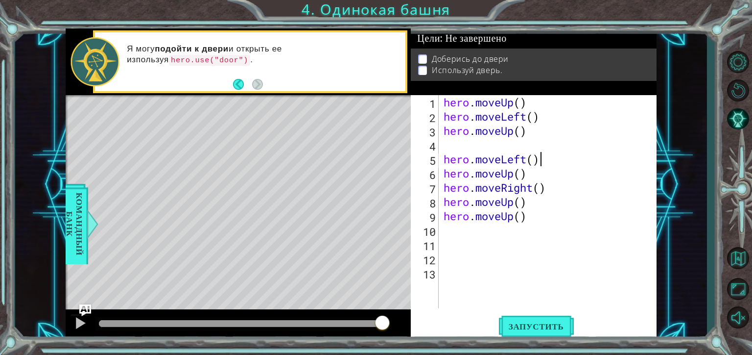
click at [539, 162] on div "hero . moveUp ( ) hero . moveLeft ( ) hero . moveUp ( ) hero . moveLeft ( ) her…" at bounding box center [551, 215] width 218 height 241
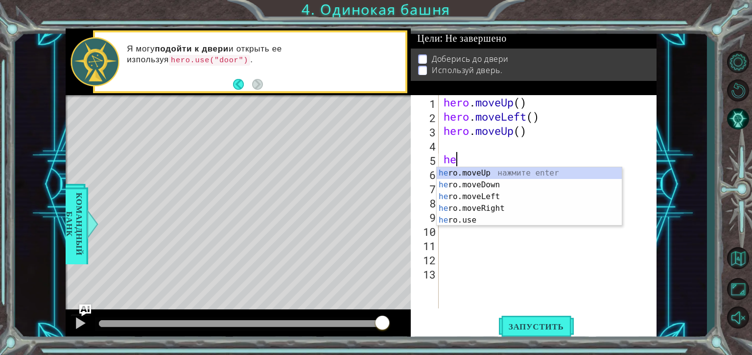
type textarea "h"
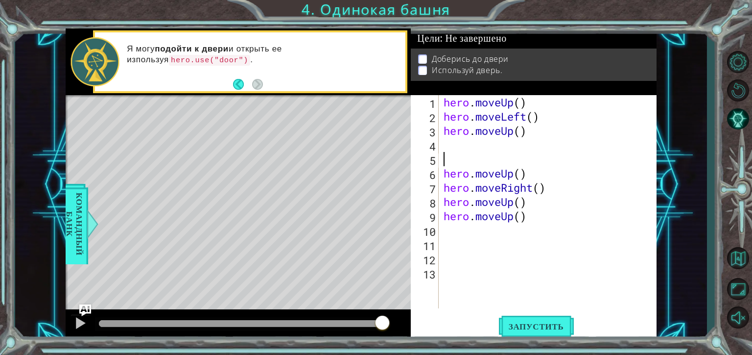
click at [451, 144] on div "hero . moveUp ( ) hero . moveLeft ( ) hero . moveUp ( ) hero . moveUp ( ) hero …" at bounding box center [551, 215] width 218 height 241
type textarea "h"
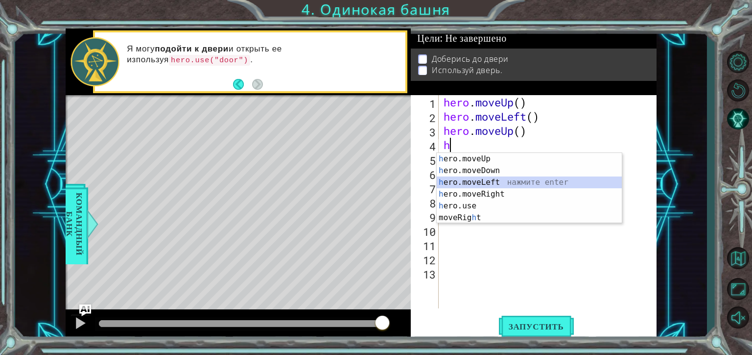
click at [535, 181] on div "h ero.moveUp нажмите enter h ero.moveDown нажмите enter h ero.moveLeft нажмите …" at bounding box center [529, 200] width 185 height 94
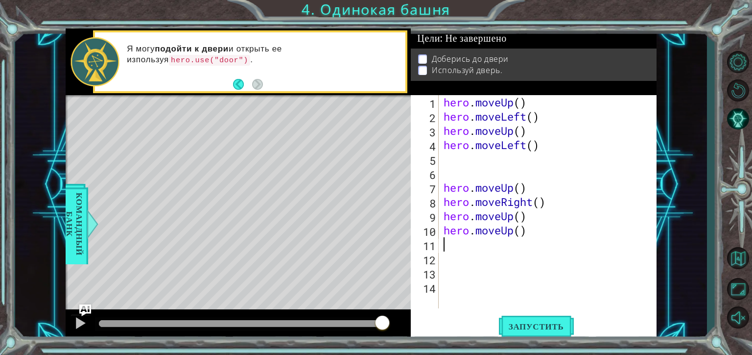
click at [517, 247] on div "hero . moveUp ( ) hero . moveLeft ( ) hero . moveUp ( ) hero . moveLeft ( ) her…" at bounding box center [551, 215] width 218 height 241
click at [524, 236] on div "hero . moveUp ( ) hero . moveLeft ( ) hero . moveUp ( ) hero . moveLeft ( ) her…" at bounding box center [551, 215] width 218 height 241
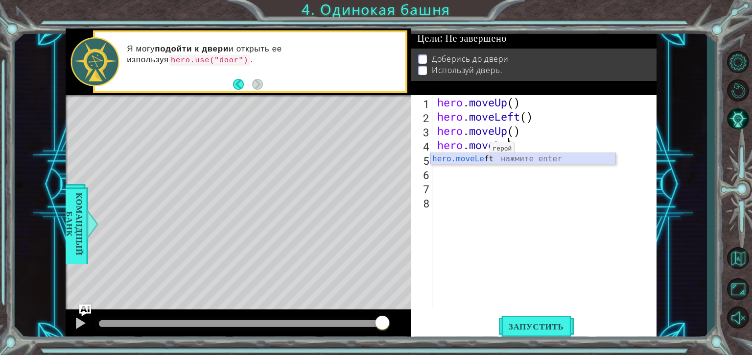
click at [472, 158] on div "hero.moveLe ft нажмите enter" at bounding box center [523, 170] width 185 height 35
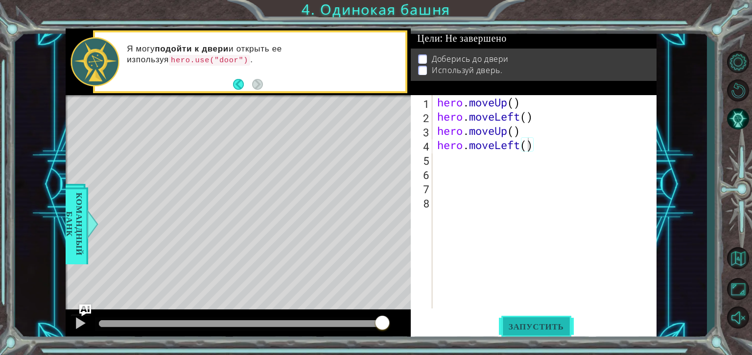
click at [515, 324] on span "Запустить" at bounding box center [536, 326] width 75 height 10
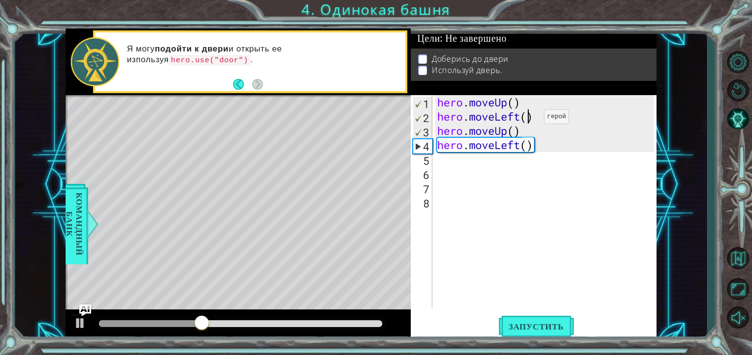
click at [529, 119] on div "hero . moveUp ( ) hero . moveLeft ( ) hero . moveUp ( ) hero . moveLeft ( )" at bounding box center [547, 215] width 224 height 241
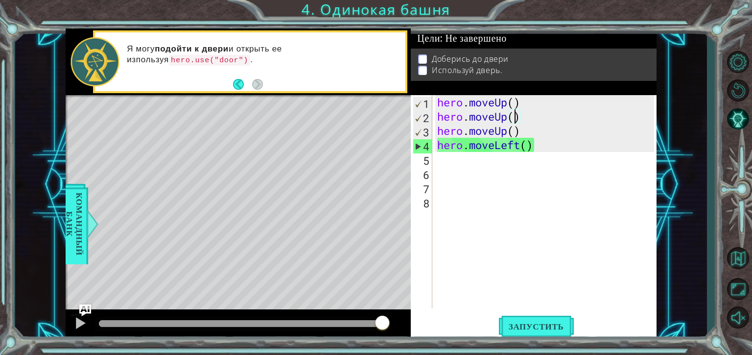
type textarea "hero.moveUp)"
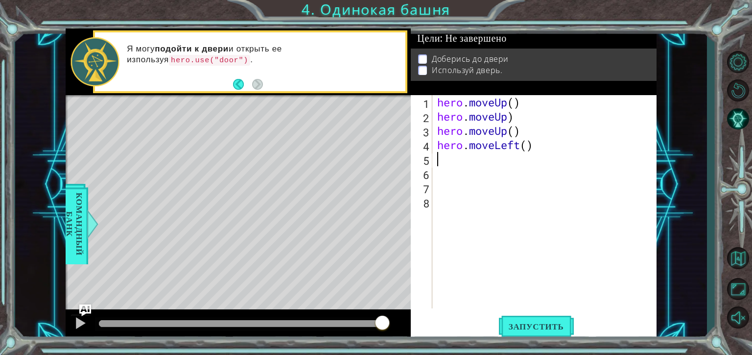
click at [514, 154] on div "hero . moveUp ( ) hero . moveUp ) hero . moveUp ( ) hero . moveLeft ( )" at bounding box center [547, 215] width 224 height 241
click at [531, 140] on div "hero . moveUp ( ) hero . moveUp ) hero . moveUp ( ) hero . moveLeft ( )" at bounding box center [547, 215] width 224 height 241
click at [529, 143] on div "hero . moveUp ( ) hero . moveUp ) hero . moveUp ( ) hero . moveLeft ( )" at bounding box center [547, 215] width 224 height 241
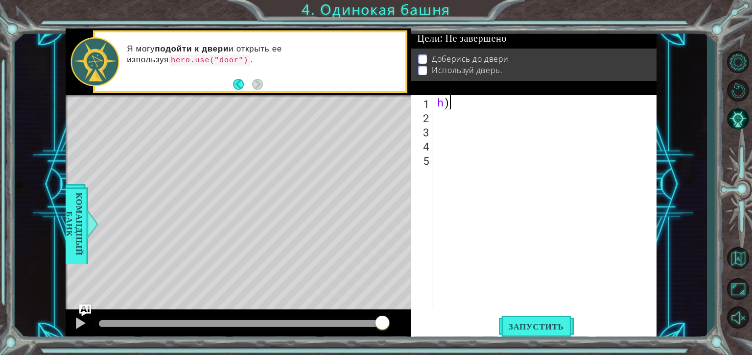
click at [495, 108] on div "h )" at bounding box center [547, 215] width 224 height 241
type textarea "h"
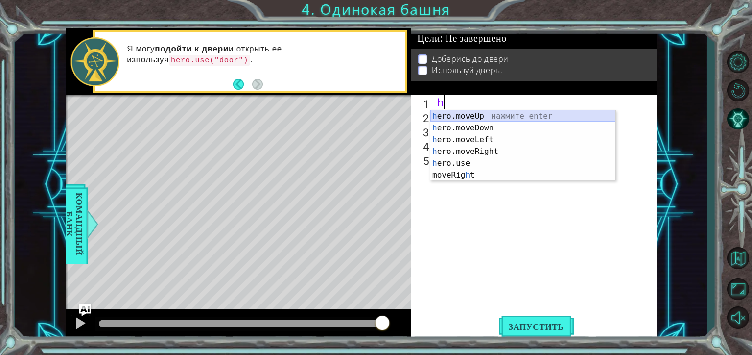
click at [478, 113] on div "h ero.moveUp нажмите enter h ero.moveDown нажмите enter h ero.moveLeft нажмите …" at bounding box center [523, 157] width 185 height 94
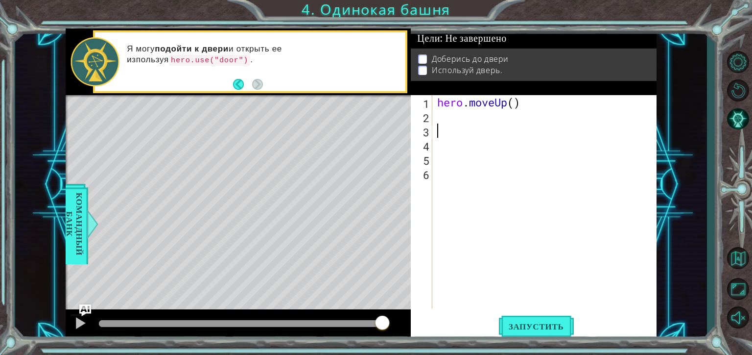
click at [447, 124] on div "hero . moveUp ( )" at bounding box center [547, 215] width 224 height 241
click at [438, 111] on div "hero . moveUp ( )" at bounding box center [547, 215] width 224 height 241
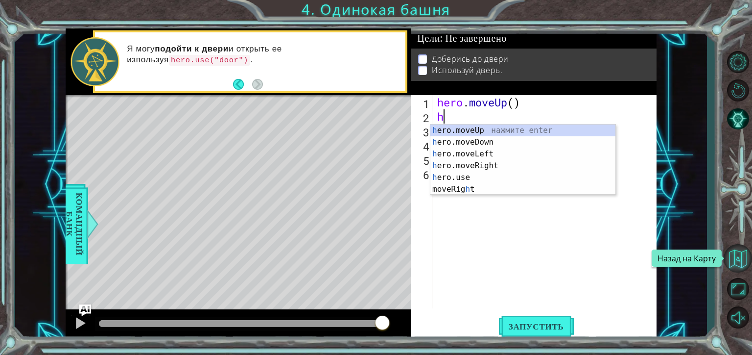
type textarea "h"
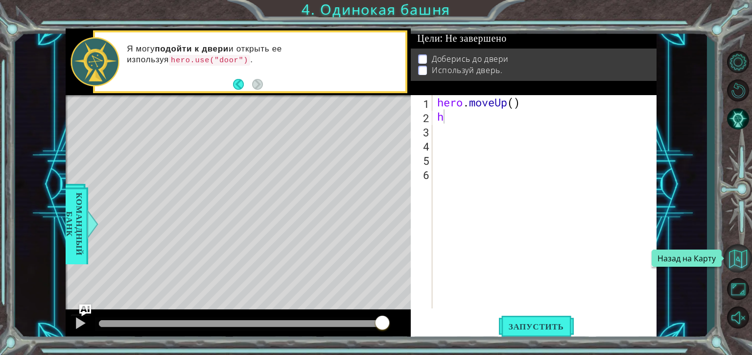
click at [733, 261] on button "Назад на Карту" at bounding box center [738, 258] width 28 height 28
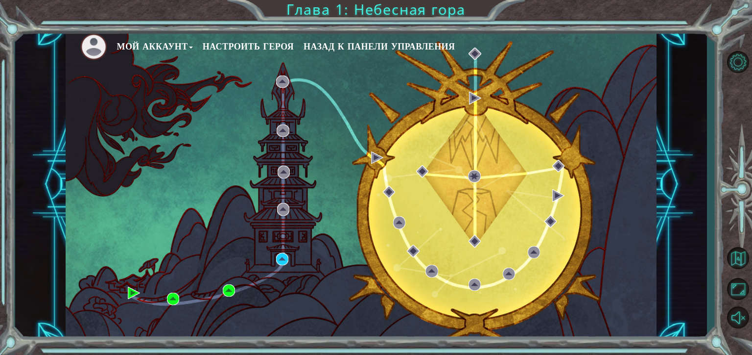
click at [155, 41] on button "Мой аккаунт" at bounding box center [155, 46] width 76 height 15
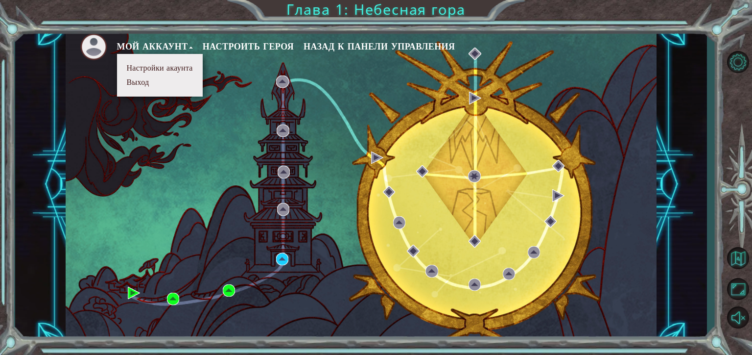
click at [158, 71] on button "Настройки акаунта" at bounding box center [160, 68] width 72 height 11
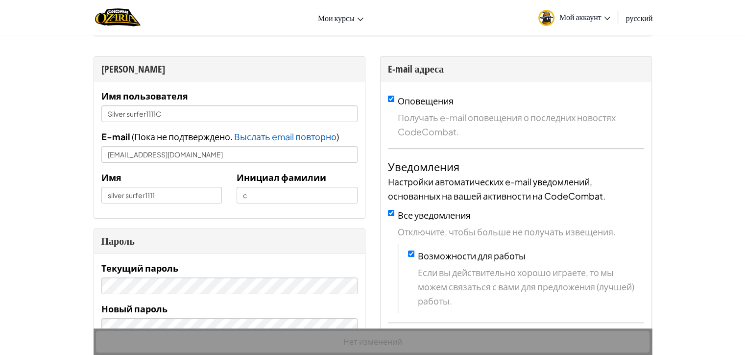
scroll to position [22, 0]
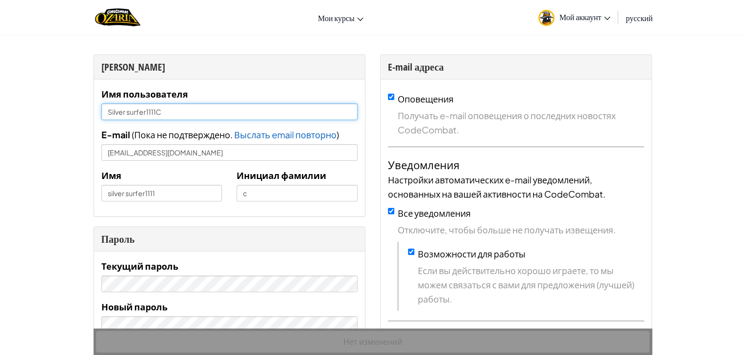
click at [176, 108] on input "Silver surfer1111C" at bounding box center [229, 111] width 256 height 17
type input "S"
type input "[PERSON_NAME]"
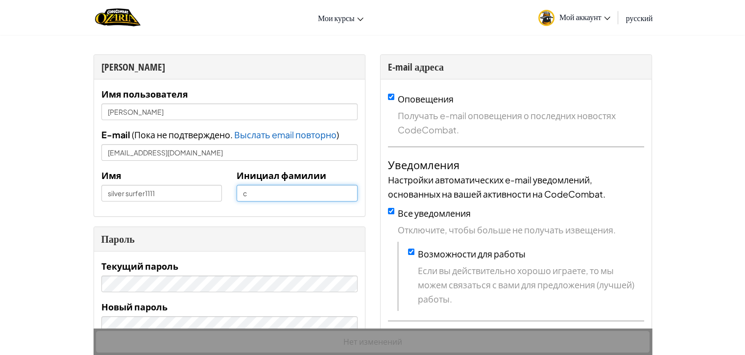
click at [255, 194] on input "c" at bounding box center [297, 193] width 121 height 17
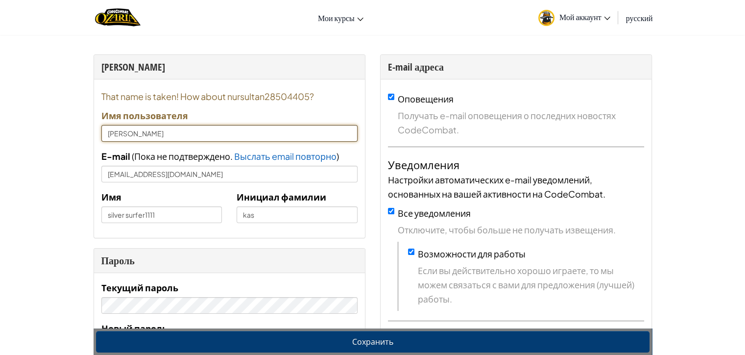
click at [190, 129] on input "[PERSON_NAME]" at bounding box center [229, 133] width 256 height 17
type input "c"
type input "[DEMOGRAPHIC_DATA]"
click at [190, 129] on input "text" at bounding box center [229, 133] width 256 height 17
type input "Silver surfer1111C"
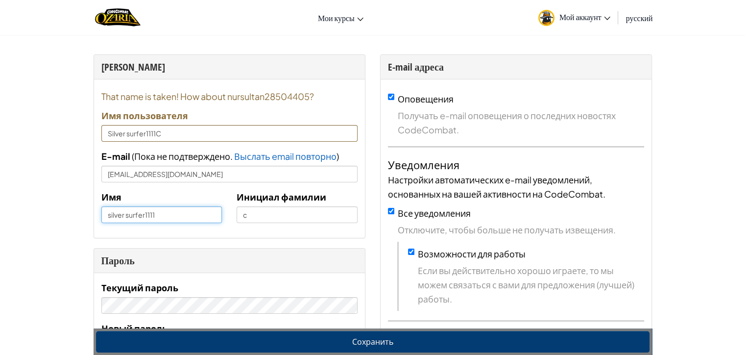
click at [160, 215] on input "silver surfer1111" at bounding box center [161, 214] width 121 height 17
type input "[PERSON_NAME]"
click at [265, 210] on input "c" at bounding box center [297, 214] width 121 height 17
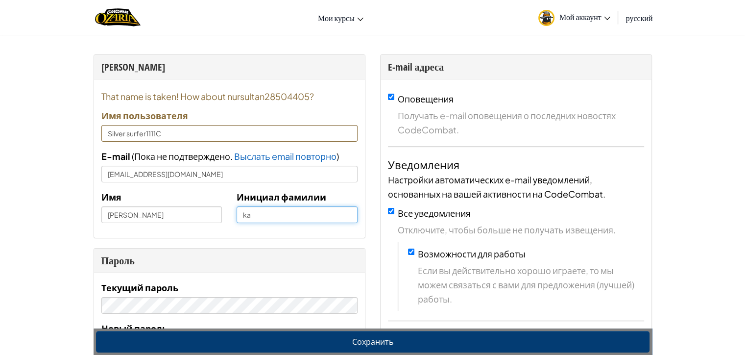
type input "k"
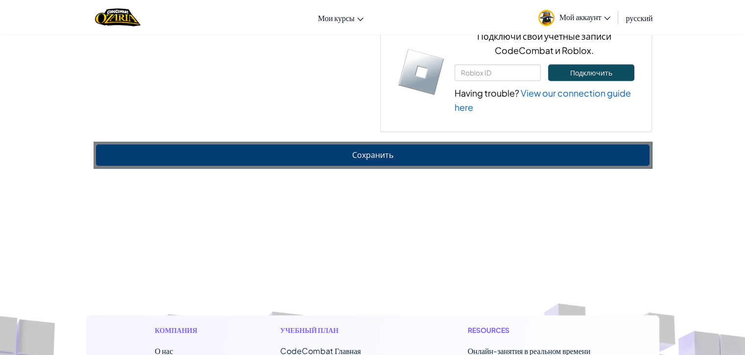
scroll to position [801, 0]
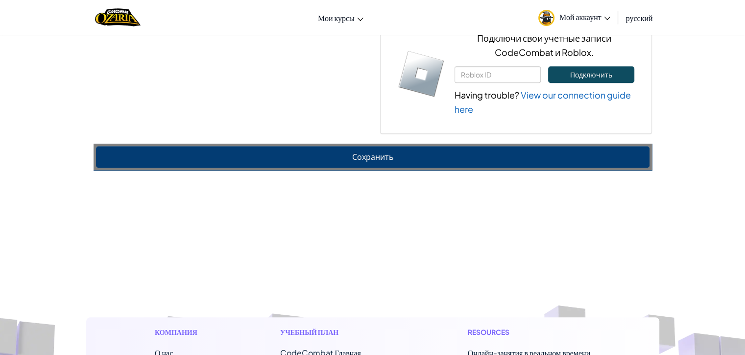
type input "K"
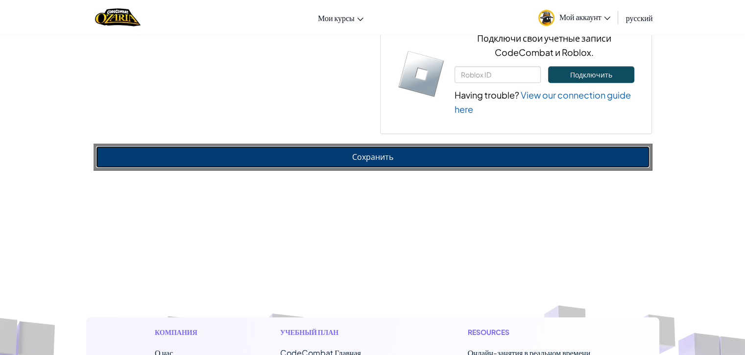
click at [332, 167] on button "Сохранить" at bounding box center [372, 156] width 553 height 21
type input "nursultan28504405"
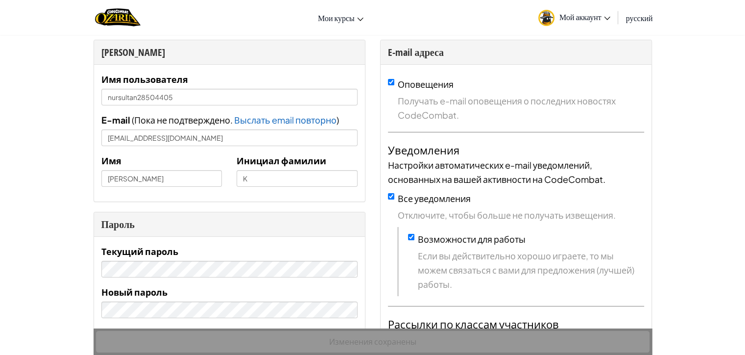
scroll to position [35, 0]
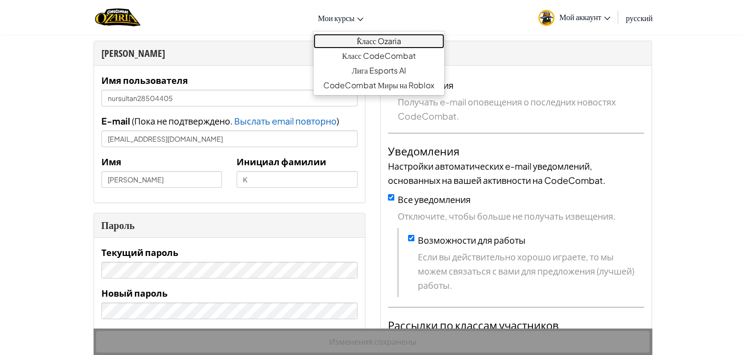
click at [377, 40] on link "ٌКласс Ozaria" at bounding box center [378, 41] width 131 height 15
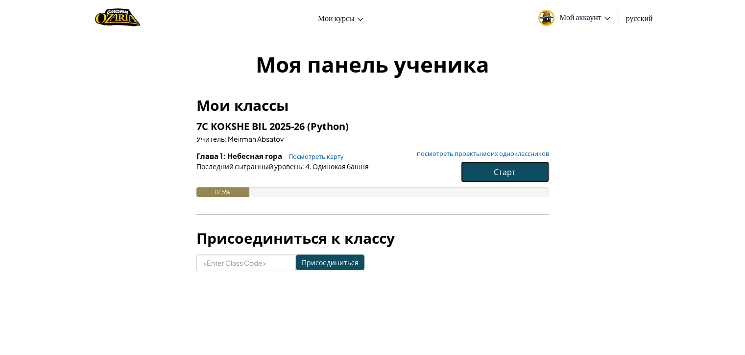
click at [502, 175] on span "Старт" at bounding box center [505, 172] width 22 height 10
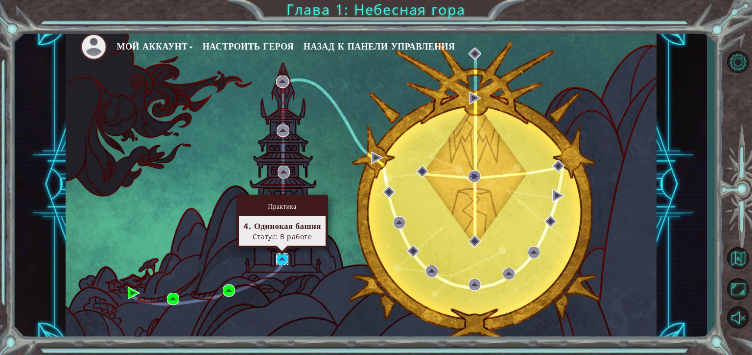
click at [284, 262] on img at bounding box center [282, 259] width 12 height 12
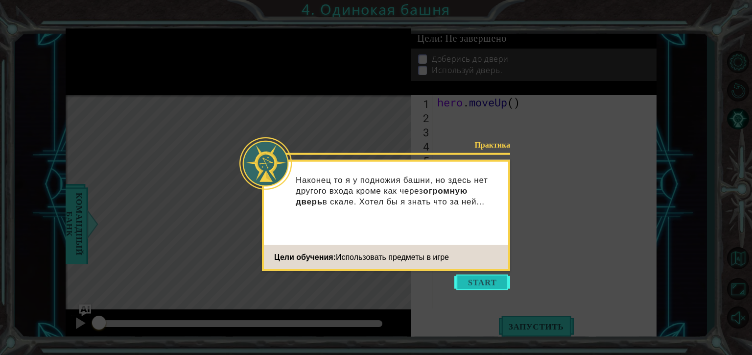
click at [469, 279] on button "Start" at bounding box center [483, 282] width 56 height 16
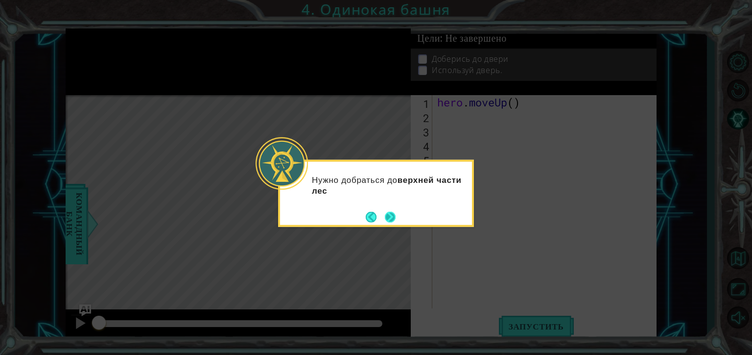
click at [385, 215] on button "Next" at bounding box center [390, 216] width 11 height 11
click at [387, 219] on button "Next" at bounding box center [390, 216] width 11 height 11
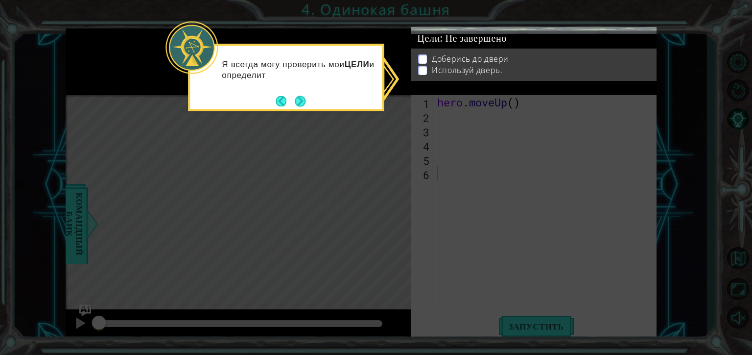
click at [300, 91] on div "Я всегда могу проверить мои ЦЕЛИ и определит" at bounding box center [286, 73] width 192 height 49
click at [300, 91] on div "Я всегда могу проверить мои ЦЕЛИ и определить что делать дальше." at bounding box center [286, 73] width 192 height 49
click at [299, 96] on button "Next" at bounding box center [300, 101] width 11 height 11
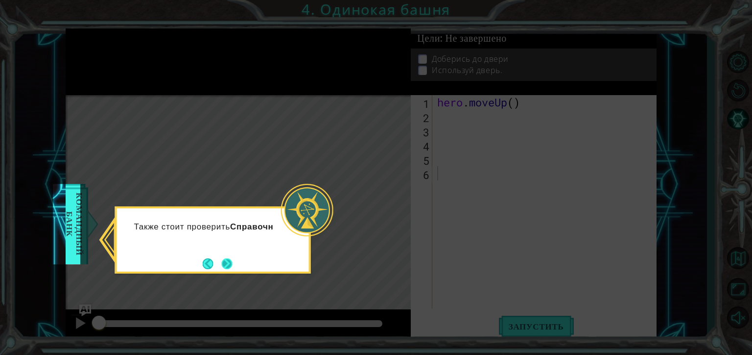
click at [231, 269] on button "Next" at bounding box center [226, 263] width 11 height 11
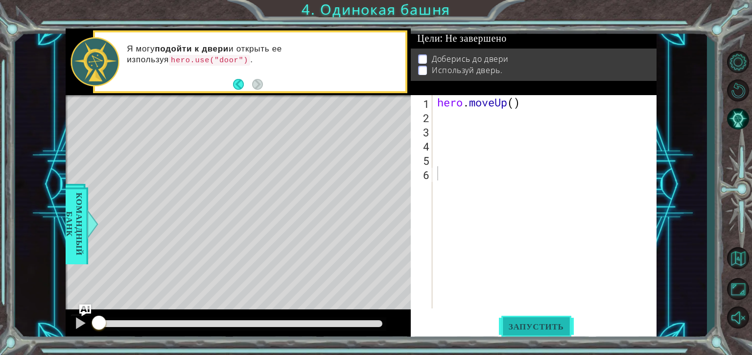
click at [509, 324] on span "Запустить" at bounding box center [536, 326] width 75 height 10
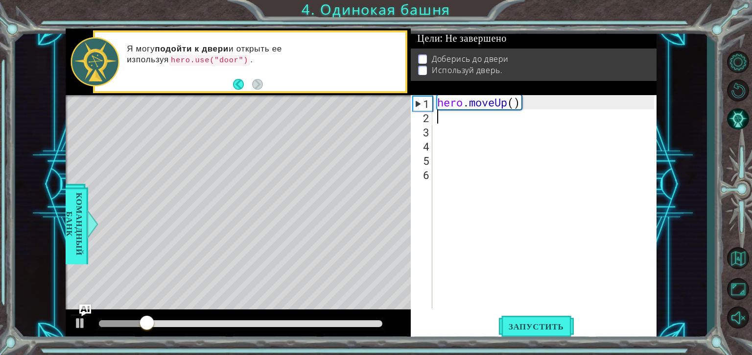
click at [447, 116] on div "hero . moveUp ( )" at bounding box center [547, 215] width 224 height 241
type textarea "h"
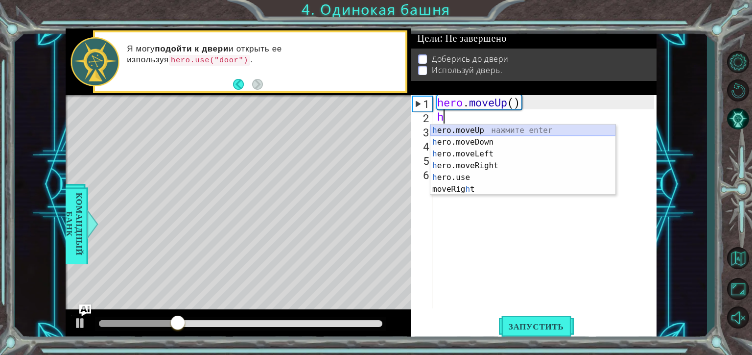
click at [468, 128] on div "h ero.moveUp нажмите enter h ero.moveDown нажмите enter h ero.moveLeft нажмите …" at bounding box center [523, 171] width 185 height 94
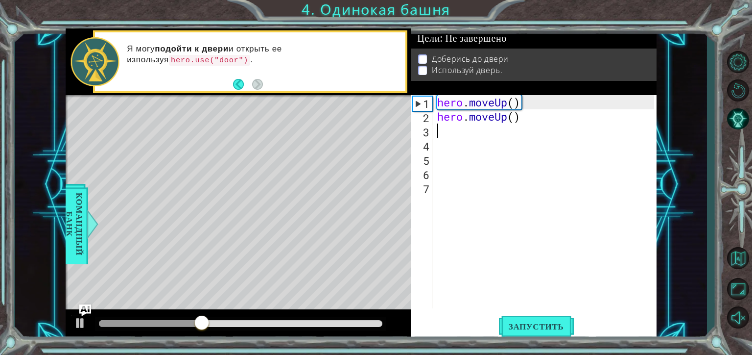
click at [541, 313] on div "1 2 3 4 5 6 7 hero . moveUp ( ) hero . moveUp ( ) ההההההההההההההההההההההההההההה…" at bounding box center [534, 217] width 246 height 245
click at [537, 326] on span "Запустить" at bounding box center [536, 326] width 75 height 10
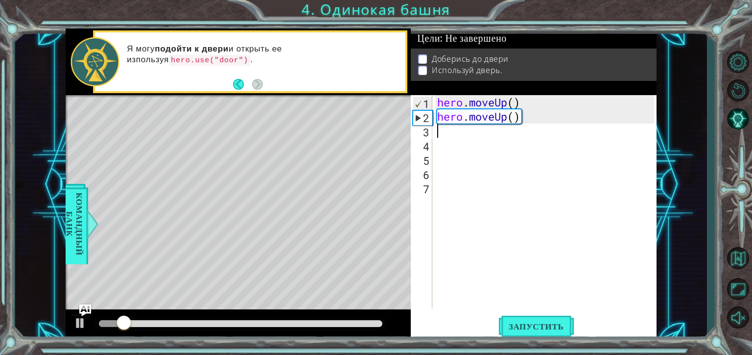
click at [517, 124] on div "hero . moveUp ( ) hero . moveUp ( )" at bounding box center [547, 215] width 224 height 241
click at [520, 113] on div "hero . moveUp ( ) hero . moveUp ( )" at bounding box center [547, 215] width 224 height 241
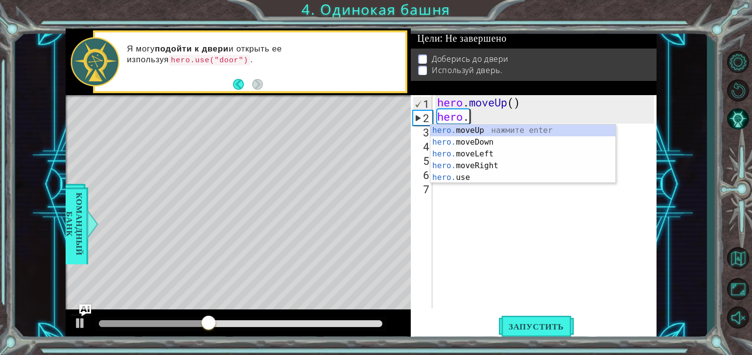
type textarea "hero"
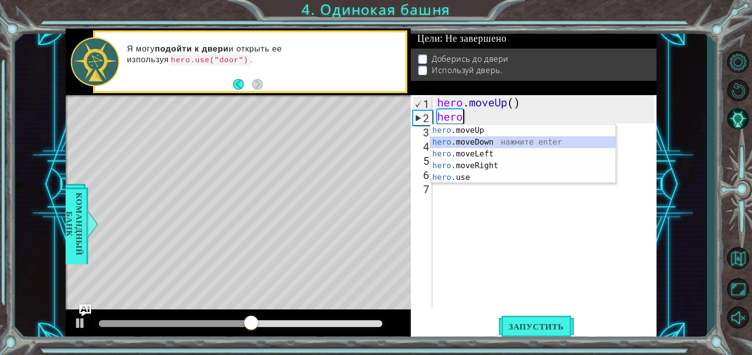
click at [476, 137] on div "hero .moveUp нажмите enter hero .moveDown нажмите enter hero .moveLeft нажмите …" at bounding box center [523, 165] width 185 height 82
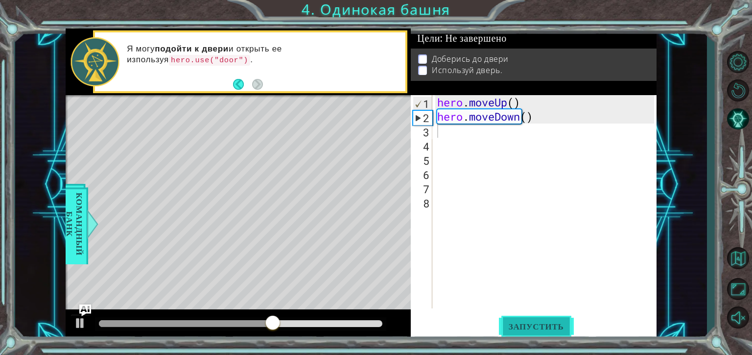
click at [536, 333] on button "Запустить" at bounding box center [536, 326] width 75 height 24
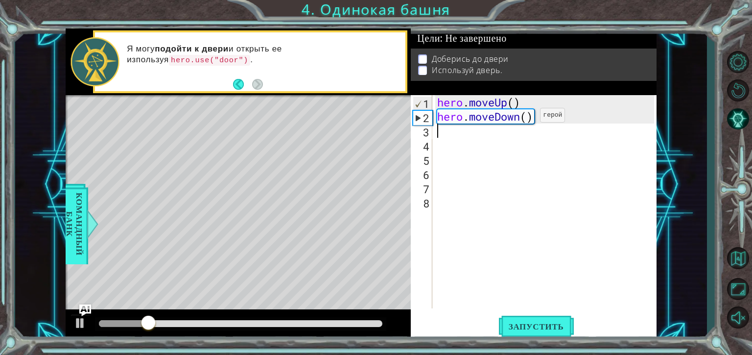
click at [526, 117] on div "hero . moveUp ( ) hero . moveDown ( )" at bounding box center [547, 215] width 224 height 241
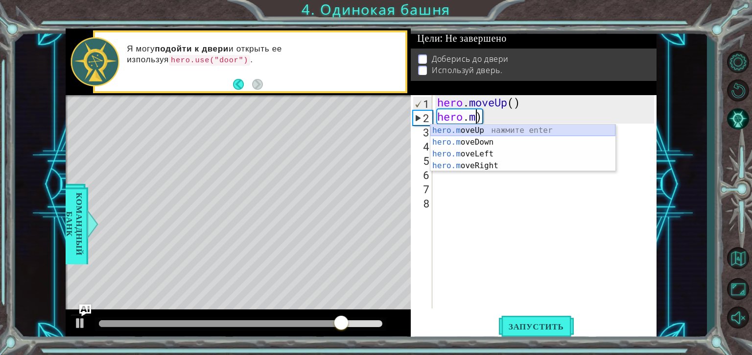
click at [480, 127] on div "hero.m oveUp нажмите enter hero.m oveDown нажмите enter hero.m oveLeft нажмите …" at bounding box center [523, 159] width 185 height 71
type textarea "hero.moveUp()"
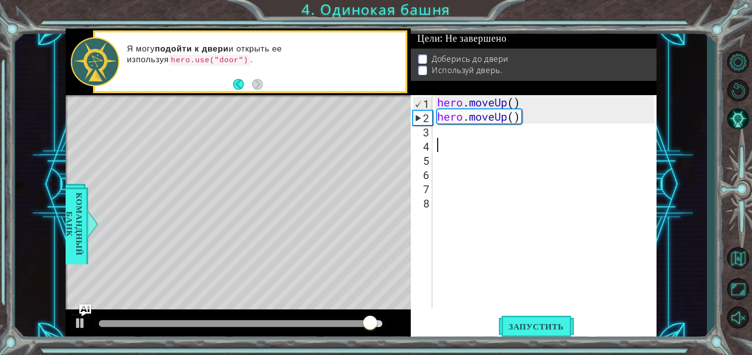
click at [445, 141] on div "hero . moveUp ( ) hero . moveUp ( )" at bounding box center [547, 215] width 224 height 241
click at [444, 138] on div "hero . moveUp ( ) hero . moveUp ( )" at bounding box center [547, 215] width 224 height 241
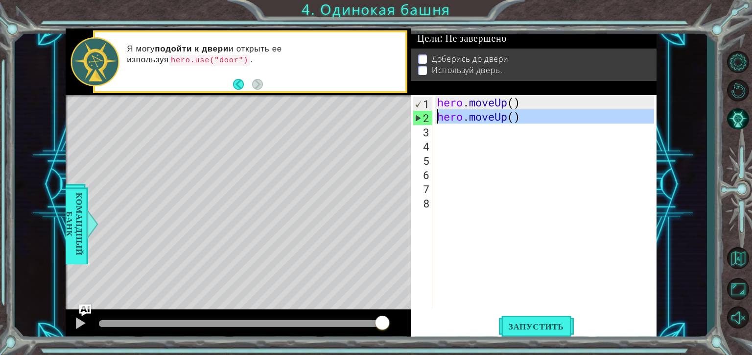
click at [418, 118] on div "2" at bounding box center [422, 118] width 19 height 14
type textarea "hero.moveUp()"
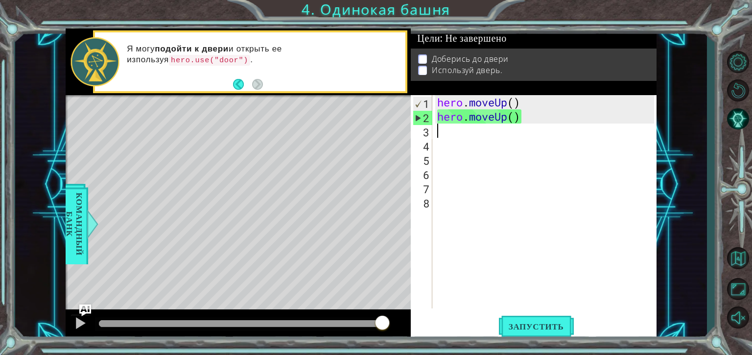
click at [440, 131] on div "hero . moveUp ( ) hero . moveUp ( )" at bounding box center [547, 215] width 224 height 241
type textarea "h"
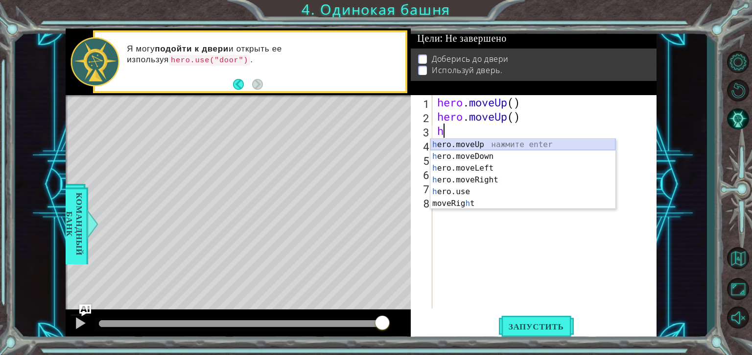
click at [460, 141] on div "h ero.moveUp нажмите enter h ero.moveDown нажмите enter h ero.moveLeft нажмите …" at bounding box center [523, 186] width 185 height 94
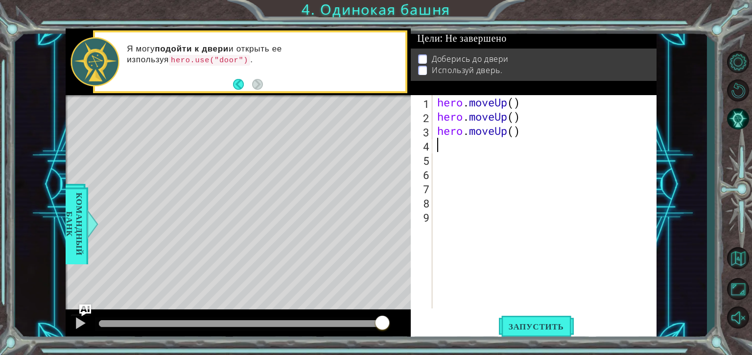
click at [439, 142] on div "hero . moveUp ( ) hero . moveUp ( ) hero . moveUp ( )" at bounding box center [547, 215] width 224 height 241
click at [439, 144] on div "hero . moveUp ( ) hero . moveUp ( ) hero . moveUp ( )" at bounding box center [547, 215] width 224 height 241
type textarea "h"
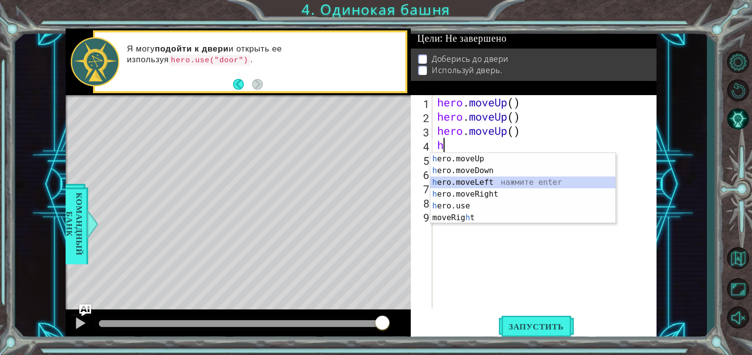
click at [457, 180] on div "h ero.moveUp нажмите enter h ero.moveDown нажмите enter h ero.moveLeft нажмите …" at bounding box center [523, 200] width 185 height 94
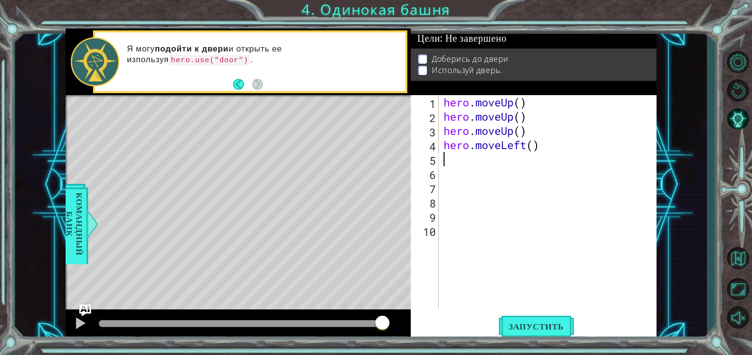
click at [448, 158] on div "hero . moveUp ( ) hero . moveUp ( ) hero . moveUp ( ) hero . moveLeft ( )" at bounding box center [551, 215] width 218 height 241
type textarea "h"
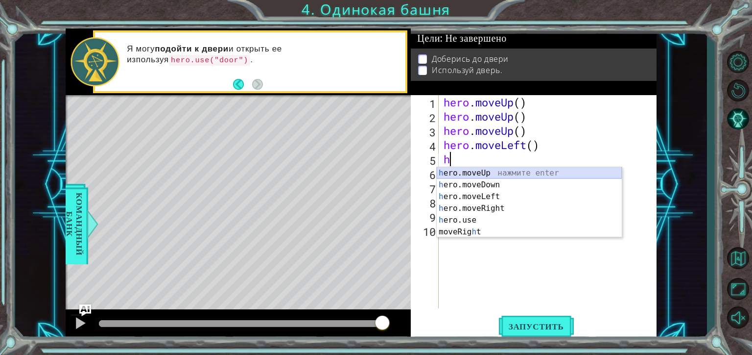
click at [447, 171] on div "h ero.moveUp нажмите enter h ero.moveDown нажмите enter h ero.moveLeft нажмите …" at bounding box center [529, 214] width 185 height 94
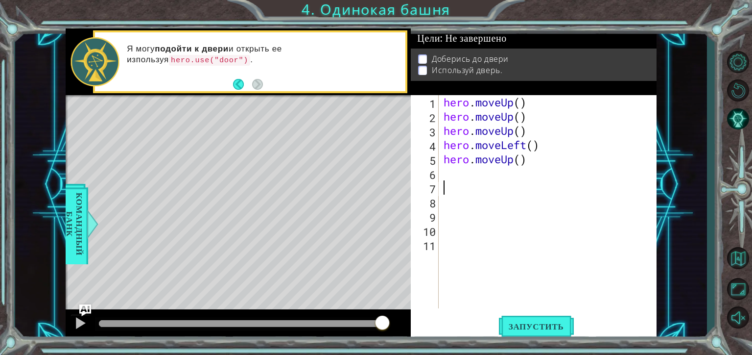
click at [446, 180] on div "hero . moveUp ( ) hero . moveUp ( ) hero . moveUp ( ) hero . moveLeft ( ) hero …" at bounding box center [551, 215] width 218 height 241
click at [447, 169] on div "hero . moveUp ( ) hero . moveUp ( ) hero . moveUp ( ) hero . moveLeft ( ) hero …" at bounding box center [551, 215] width 218 height 241
type textarea "h"
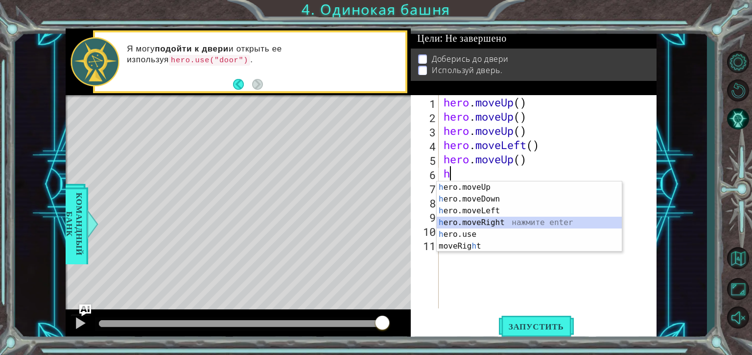
click at [455, 218] on div "h ero.moveUp нажмите enter h ero.moveDown нажмите enter h ero.moveLeft нажмите …" at bounding box center [529, 228] width 185 height 94
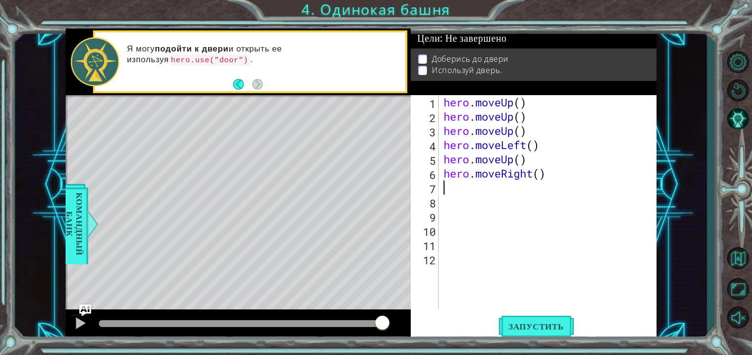
click at [451, 188] on div "hero . moveUp ( ) hero . moveUp ( ) hero . moveUp ( ) hero . moveLeft ( ) hero …" at bounding box center [551, 215] width 218 height 241
type textarea "h"
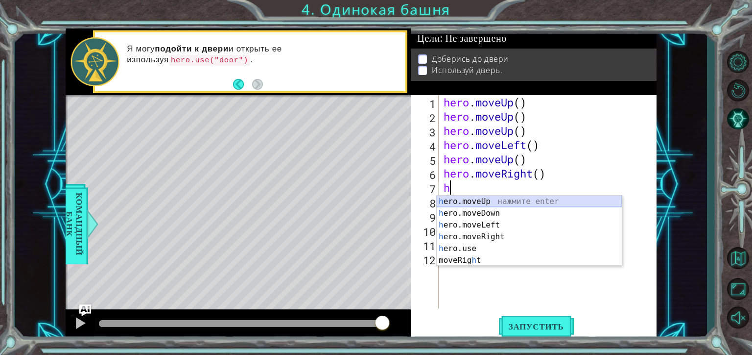
click at [469, 200] on div "h ero.moveUp нажмите enter h ero.moveDown нажмите enter h ero.moveLeft нажмите …" at bounding box center [529, 242] width 185 height 94
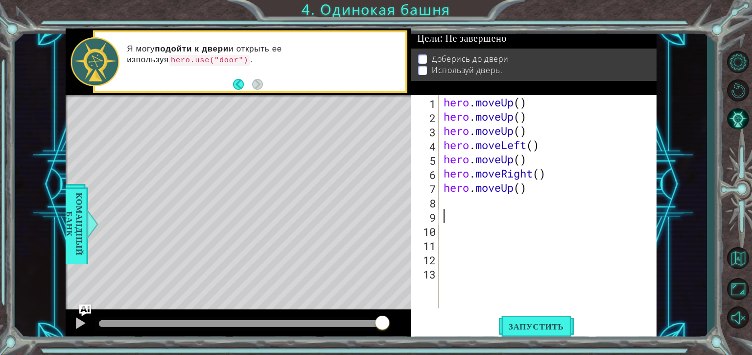
click at [460, 210] on div "hero . moveUp ( ) hero . moveUp ( ) hero . moveUp ( ) hero . moveLeft ( ) hero …" at bounding box center [551, 215] width 218 height 241
click at [458, 206] on div "hero . moveUp ( ) hero . moveUp ( ) hero . moveUp ( ) hero . moveLeft ( ) hero …" at bounding box center [551, 215] width 218 height 241
type textarea "h"
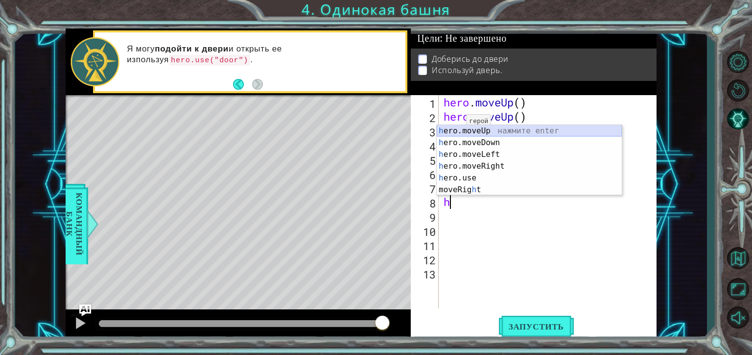
click at [455, 128] on div "h ero.moveUp нажмите enter h ero.moveDown нажмите enter h ero.moveLeft нажмите …" at bounding box center [529, 172] width 185 height 94
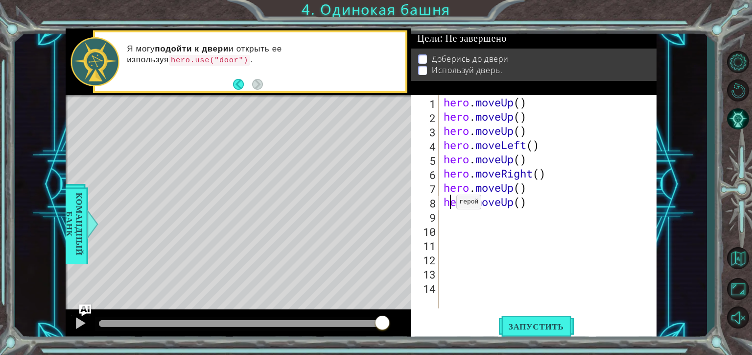
click at [448, 204] on div "hero . moveUp ( ) hero . moveUp ( ) hero . moveUp ( ) hero . moveLeft ( ) hero …" at bounding box center [551, 215] width 218 height 241
type textarea "hero.moveUp()"
click at [444, 224] on div "hero . moveUp ( ) hero . moveUp ( ) hero . moveUp ( ) hero . moveLeft ( ) hero …" at bounding box center [551, 215] width 218 height 241
click at [442, 218] on div "hero . moveUp ( ) hero . moveUp ( ) hero . moveUp ( ) hero . moveLeft ( ) hero …" at bounding box center [551, 215] width 218 height 241
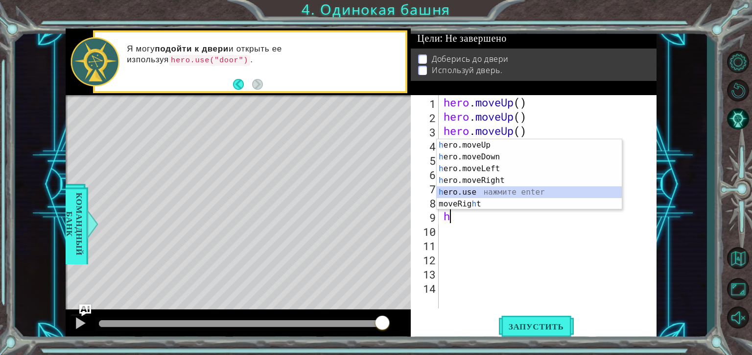
click at [455, 187] on div "h ero.moveUp нажмите enter h ero.moveDown нажмите enter h ero.moveLeft нажмите …" at bounding box center [529, 186] width 185 height 94
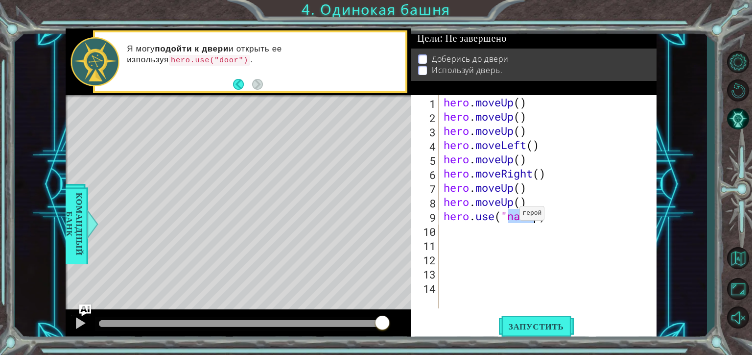
click at [511, 215] on div "hero . moveUp ( ) hero . moveUp ( ) hero . moveUp ( ) hero . moveLeft ( ) hero …" at bounding box center [548, 201] width 213 height 213
click at [535, 216] on div "hero . moveUp ( ) hero . moveUp ( ) hero . moveUp ( ) hero . moveLeft ( ) hero …" at bounding box center [551, 215] width 218 height 241
click at [517, 332] on button "Запустить" at bounding box center [536, 326] width 75 height 24
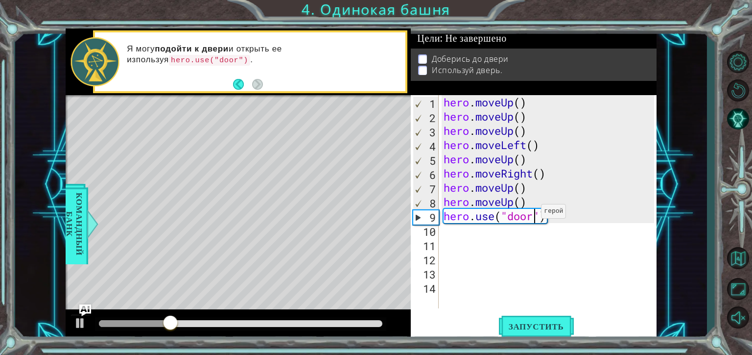
click at [533, 213] on div "hero . moveUp ( ) hero . moveUp ( ) hero . moveUp ( ) hero . moveLeft ( ) hero …" at bounding box center [551, 215] width 218 height 241
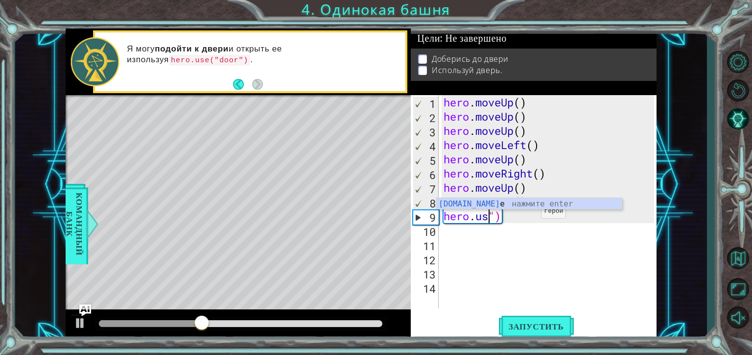
scroll to position [0, 1]
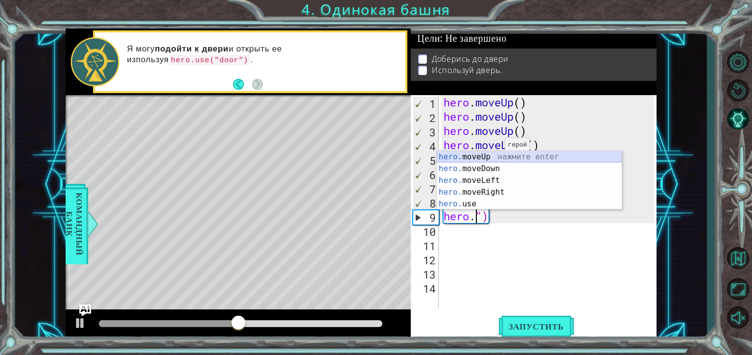
click at [495, 153] on div "hero. moveUp нажмите enter hero. moveDown нажмите enter hero. moveLeft нажмите …" at bounding box center [529, 192] width 185 height 82
type textarea "hero.moveUp()")"
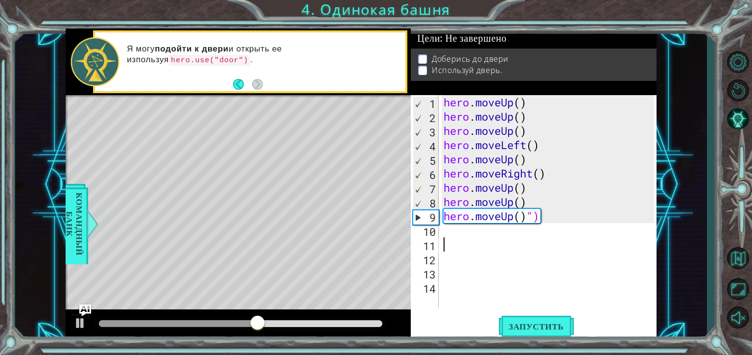
click at [455, 237] on div "hero . moveUp ( ) hero . moveUp ( ) hero . moveUp ( ) hero . moveLeft ( ) hero …" at bounding box center [551, 215] width 218 height 241
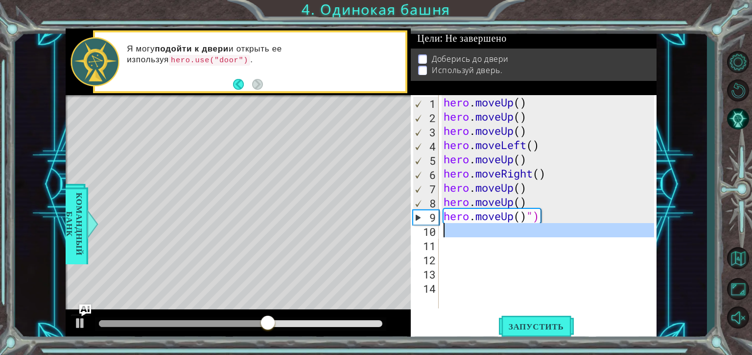
click at [437, 231] on div "10" at bounding box center [426, 231] width 26 height 14
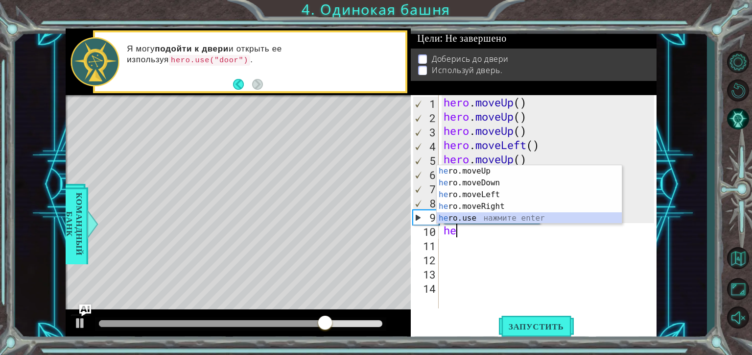
click at [456, 222] on div "he ro.moveUp нажмите enter he ro.moveDown нажмите enter he ro.moveLeft нажмите …" at bounding box center [529, 206] width 185 height 82
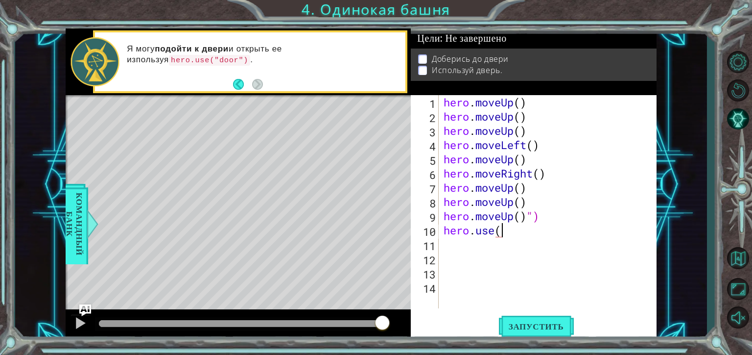
scroll to position [0, 1]
click at [524, 216] on div "hero.use нажмите enter" at bounding box center [529, 229] width 185 height 35
click at [537, 326] on span "Запустить" at bounding box center [536, 326] width 75 height 10
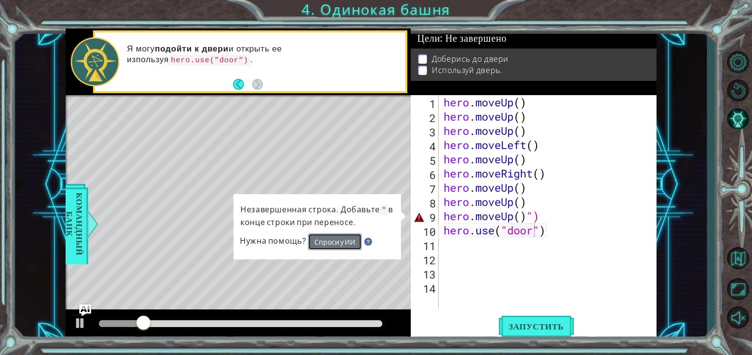
click at [329, 242] on button "Спроси у ИИ" at bounding box center [335, 241] width 54 height 17
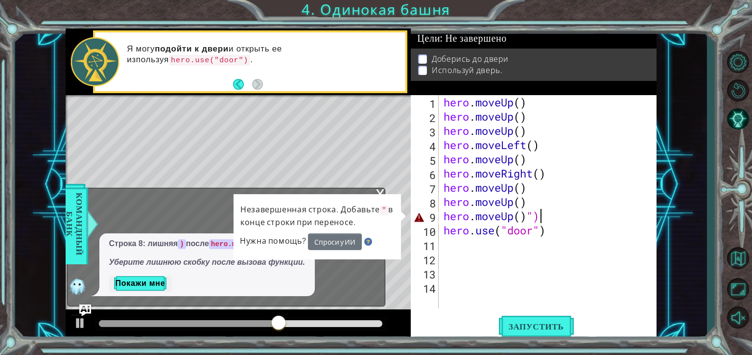
click at [542, 214] on div "hero . moveUp ( ) hero . moveUp ( ) hero . moveUp ( ) hero . moveLeft ( ) hero …" at bounding box center [551, 215] width 218 height 241
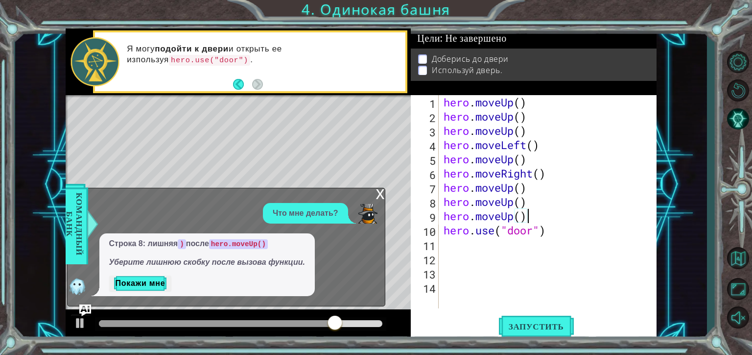
scroll to position [0, 3]
click at [504, 324] on span "Запустить" at bounding box center [536, 326] width 75 height 10
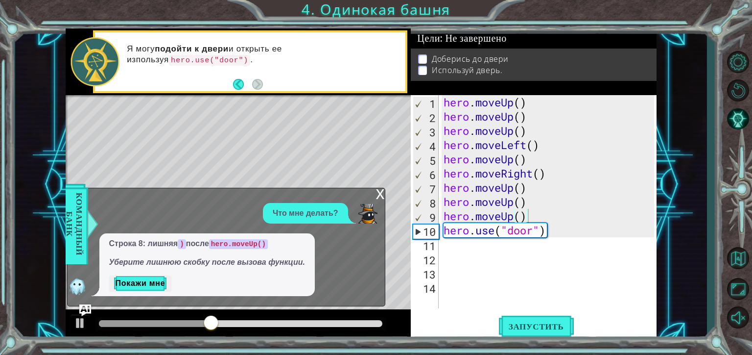
click at [381, 195] on div "x" at bounding box center [380, 193] width 9 height 10
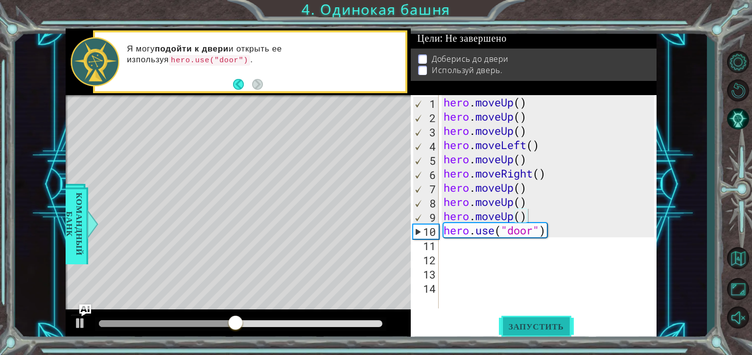
click at [525, 320] on button "Запустить" at bounding box center [536, 326] width 75 height 24
click at [416, 67] on ul "Доберись до двери Используй дверь." at bounding box center [534, 65] width 236 height 23
click at [424, 67] on p at bounding box center [422, 70] width 9 height 9
click at [428, 56] on li "Доберись до двери" at bounding box center [535, 61] width 234 height 11
click at [427, 54] on li "Доберись до двери" at bounding box center [535, 58] width 234 height 11
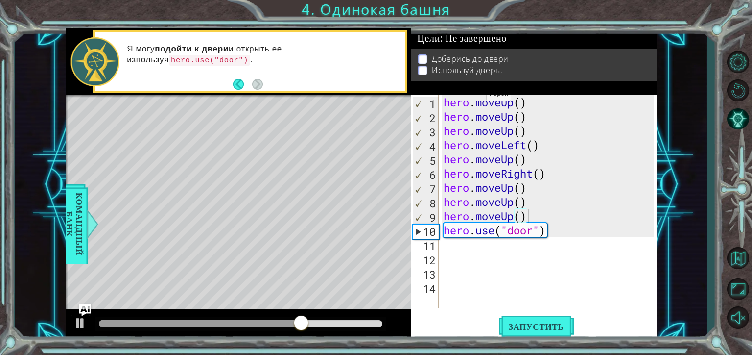
click at [427, 54] on li "Доберись до двери" at bounding box center [535, 58] width 234 height 11
click at [542, 230] on div "hero . moveUp ( ) hero . moveUp ( ) hero . moveUp ( ) hero . moveLeft ( ) hero …" at bounding box center [551, 215] width 218 height 241
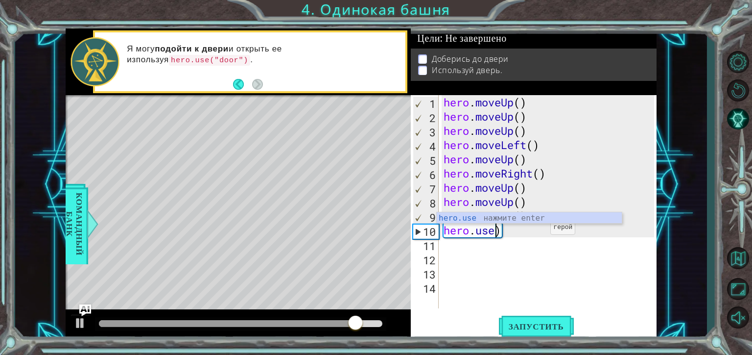
scroll to position [0, 1]
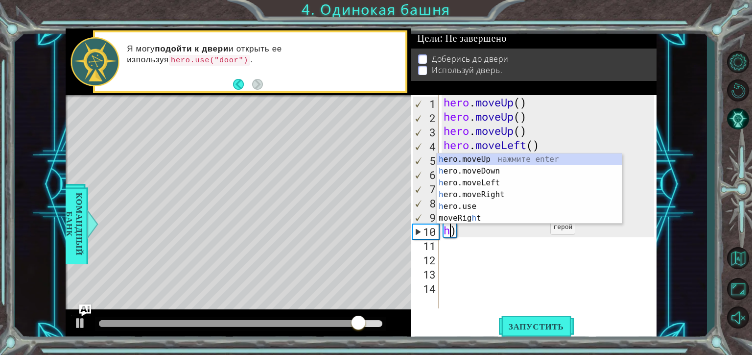
type textarea "hero.moveUp())"
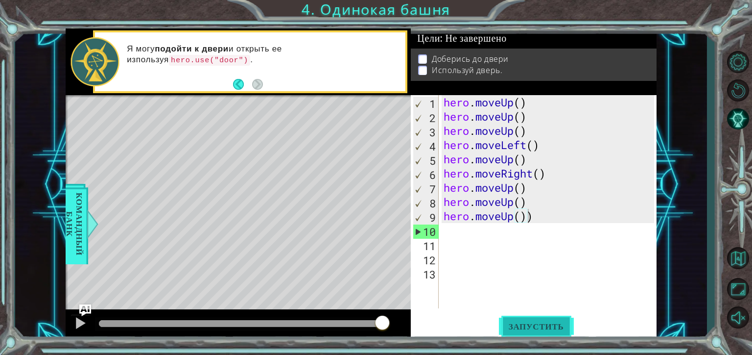
click at [543, 318] on button "Запустить" at bounding box center [536, 326] width 75 height 24
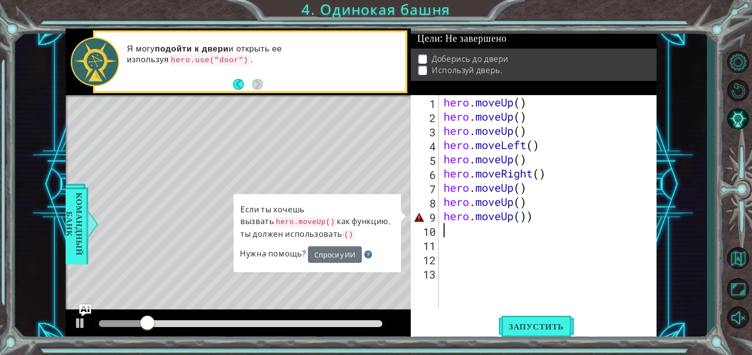
click at [535, 223] on div "hero . moveUp ( ) hero . moveUp ( ) hero . moveUp ( ) hero . moveLeft ( ) hero …" at bounding box center [551, 215] width 218 height 241
click at [540, 217] on div "hero . moveUp ( ) hero . moveUp ( ) hero . moveUp ( ) hero . moveLeft ( ) hero …" at bounding box center [551, 215] width 218 height 241
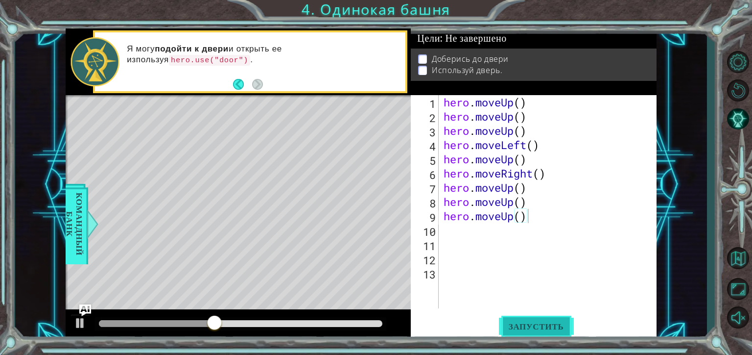
click at [531, 331] on button "Запустить" at bounding box center [536, 326] width 75 height 24
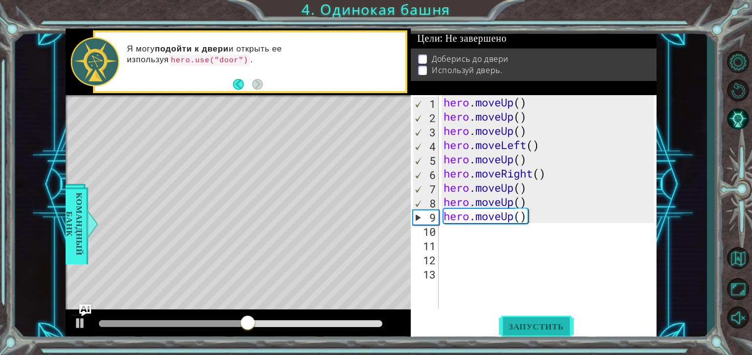
click at [552, 336] on button "Запустить" at bounding box center [536, 326] width 75 height 24
click at [551, 336] on button "Запустить" at bounding box center [536, 326] width 75 height 24
click at [550, 335] on button "Запустить" at bounding box center [536, 326] width 75 height 24
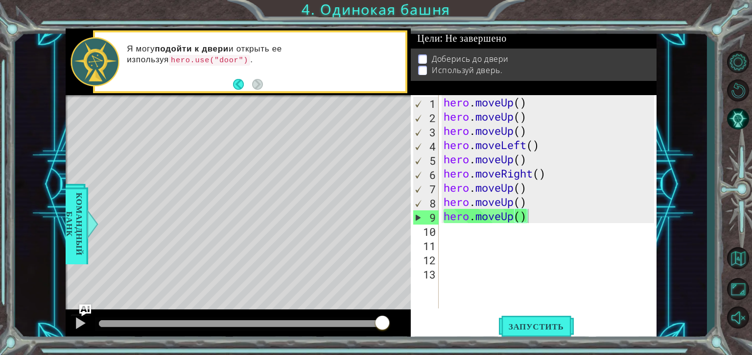
click at [308, 168] on div "methods hero moveDown(steps) moveUp(steps) moveLeft(steps) moveRight(steps) use…" at bounding box center [362, 184] width 592 height 312
click at [507, 315] on button "Запустить" at bounding box center [536, 326] width 75 height 24
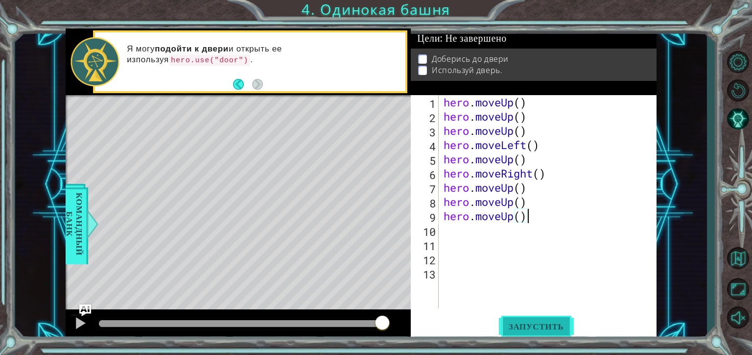
scroll to position [0, 3]
click at [528, 329] on span "Запустить" at bounding box center [536, 326] width 75 height 10
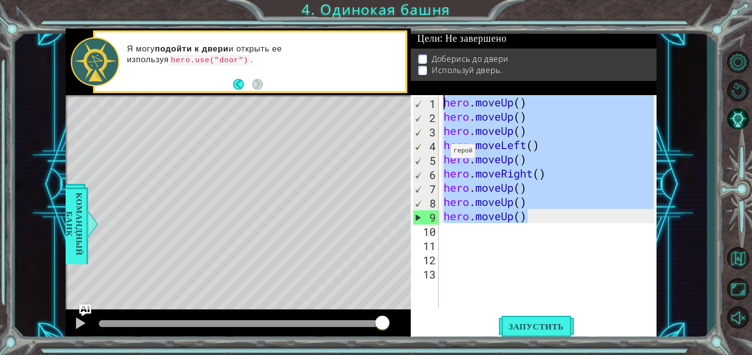
click at [406, 102] on div "1 2 3 4 5 6 7 8 9 10 11 hero . moveUp ( ) hero . moveUp ( ) hero . moveUp ( ) h…" at bounding box center [362, 184] width 592 height 312
type textarea "hero.moveUp() hero.moveUp()"
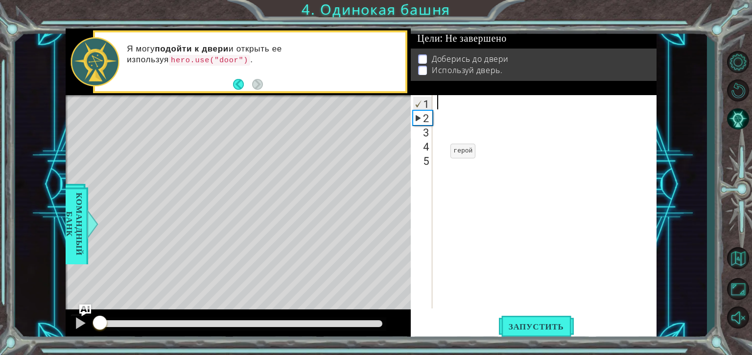
drag, startPoint x: 378, startPoint y: 318, endPoint x: 23, endPoint y: 332, distance: 355.4
click at [23, 332] on div "1 2 3 4 5 6 7 8 9 10 11 hero . moveUp ( ) hero . moveUp ( ) hero . moveUp ( ) h…" at bounding box center [361, 184] width 692 height 312
drag, startPoint x: 23, startPoint y: 332, endPoint x: 14, endPoint y: 332, distance: 9.3
click at [14, 332] on div "1 2 3 4 5 6 7 8 9 10 11 hero . moveUp ( ) hero . moveUp ( ) hero . moveUp ( ) h…" at bounding box center [376, 177] width 752 height 355
drag, startPoint x: 525, startPoint y: 322, endPoint x: 517, endPoint y: 297, distance: 26.8
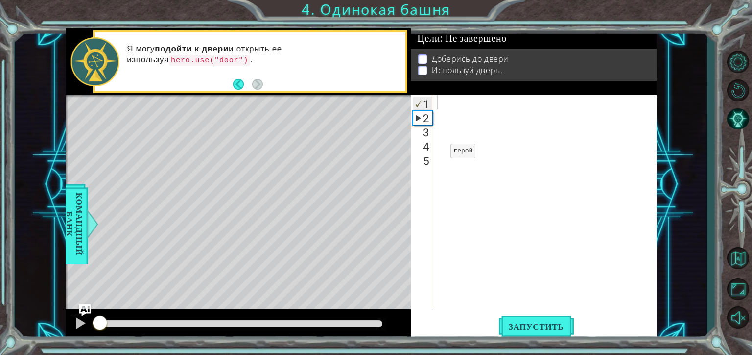
click at [525, 322] on span "Запустить" at bounding box center [536, 326] width 75 height 10
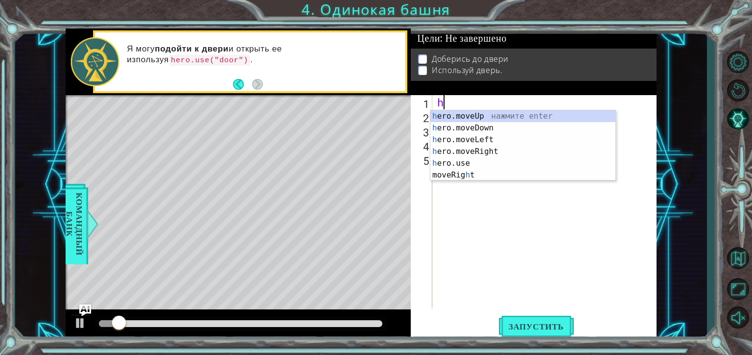
type textarea "her"
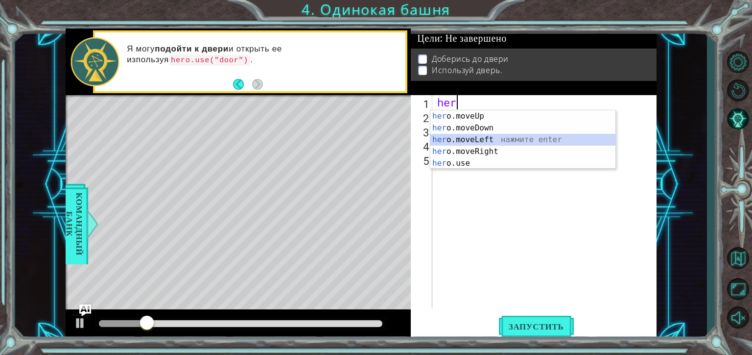
click at [484, 138] on div "her o.moveUp нажмите enter her o.moveDown нажмите enter her o.moveLeft нажмите …" at bounding box center [523, 151] width 185 height 82
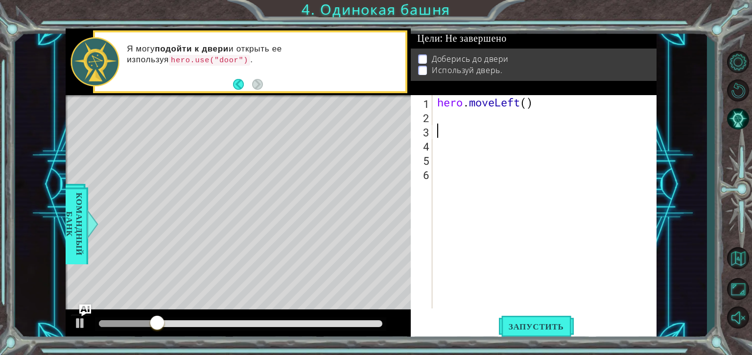
click at [467, 129] on div "hero . moveLeft ( )" at bounding box center [547, 215] width 224 height 241
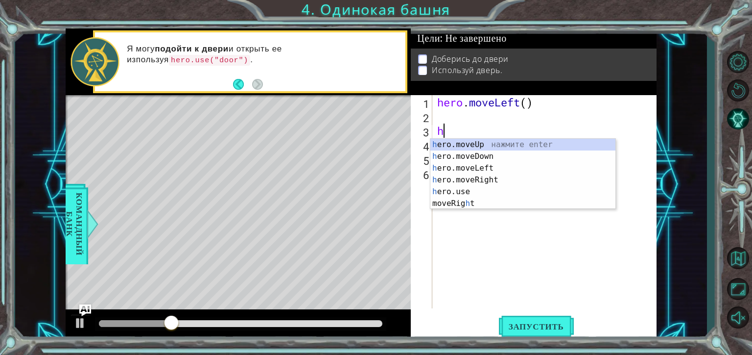
type textarea "he"
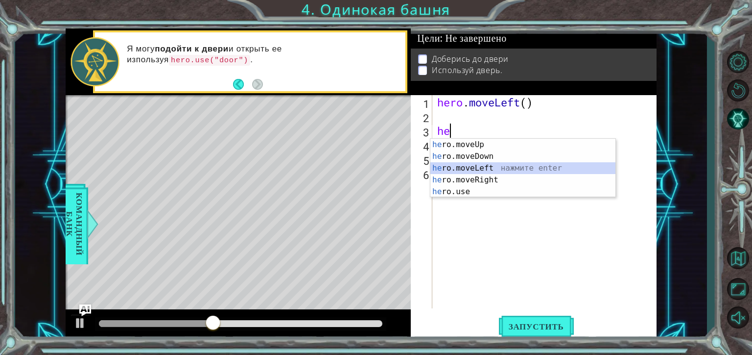
click at [479, 167] on div "he ro.moveUp нажмите enter he ro.moveDown нажмите enter he ro.moveLeft нажмите …" at bounding box center [523, 180] width 185 height 82
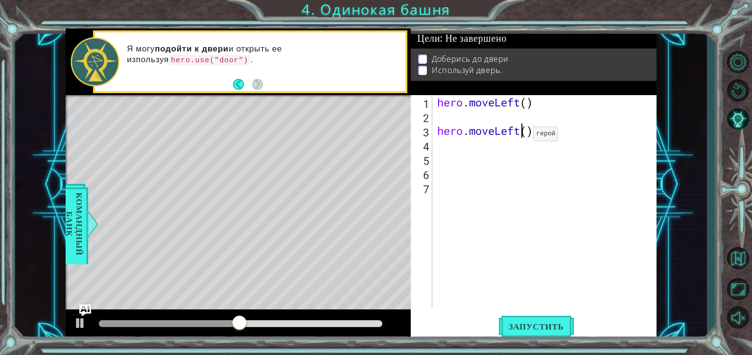
click at [518, 136] on div "hero . moveLeft ( ) hero . moveLeft ( )" at bounding box center [547, 215] width 224 height 241
click at [451, 130] on div "hero . moveLeft ( ) ( )" at bounding box center [547, 215] width 224 height 241
type textarea "("
click at [443, 120] on div "hero . moveLeft ( )" at bounding box center [547, 215] width 224 height 241
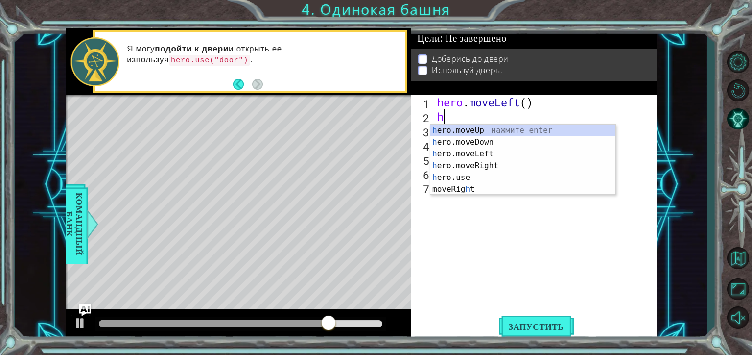
type textarea "her"
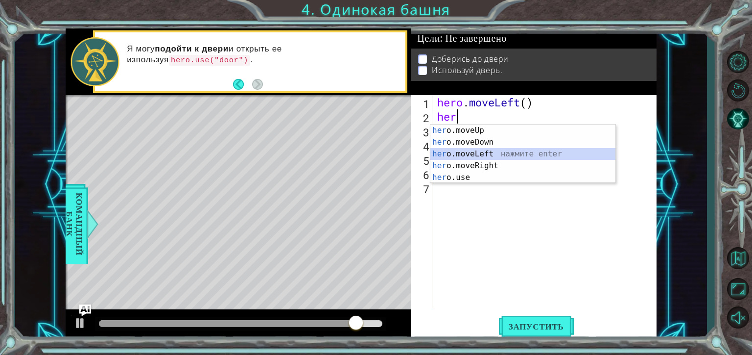
click at [477, 153] on div "her o.moveUp нажмите enter her o.moveDown нажмите enter her o.moveLeft нажмите …" at bounding box center [523, 165] width 185 height 82
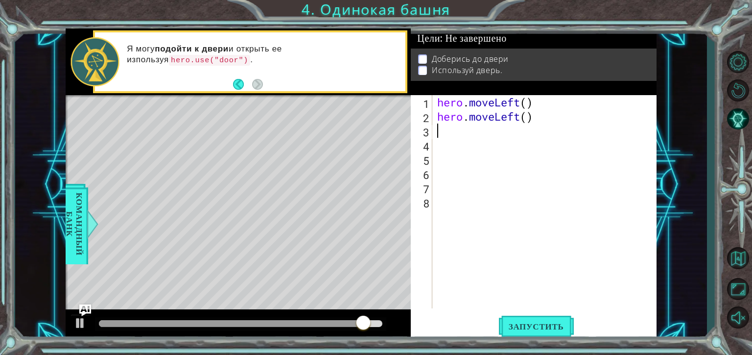
click at [453, 132] on div "hero . moveLeft ( ) hero . moveLeft ( )" at bounding box center [547, 215] width 224 height 241
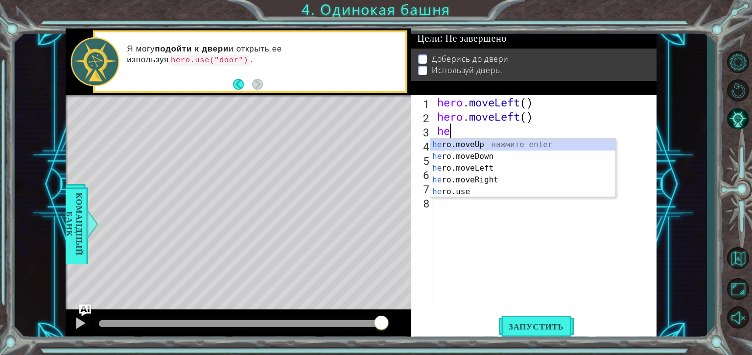
type textarea "her"
click at [465, 143] on div "her o.moveUp нажмите enter her o.moveDown нажмите enter her o.moveLeft нажмите …" at bounding box center [523, 180] width 185 height 82
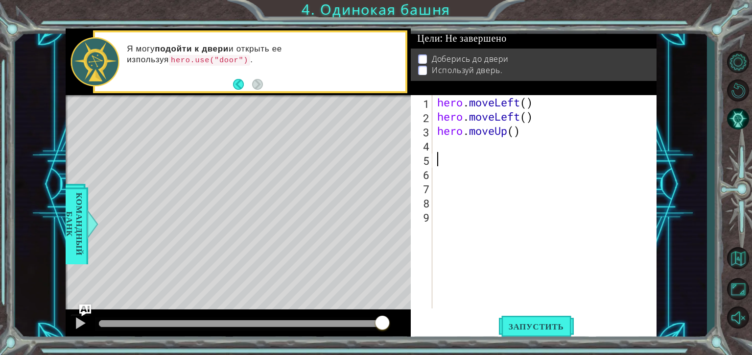
click at [445, 153] on div "hero . moveLeft ( ) hero . moveLeft ( ) hero . moveUp ( )" at bounding box center [547, 215] width 224 height 241
click at [446, 146] on div "hero . moveLeft ( ) hero . moveLeft ( ) hero . moveUp ( )" at bounding box center [547, 215] width 224 height 241
type textarea "he"
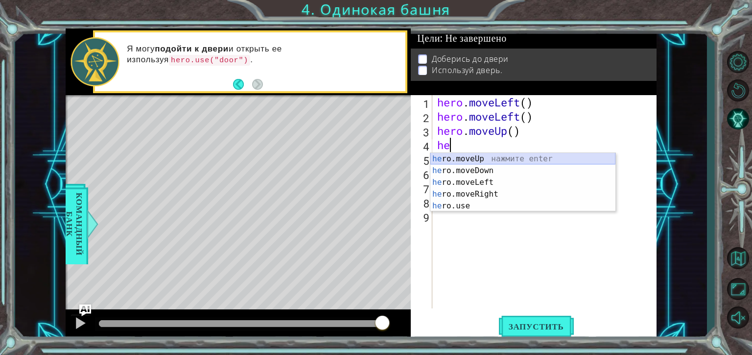
click at [475, 156] on div "he ro.moveUp нажмите enter he ro.moveDown нажмите enter he ro.moveLeft нажмите …" at bounding box center [523, 194] width 185 height 82
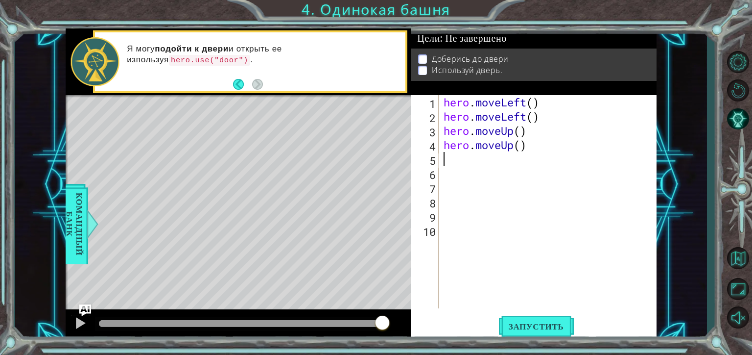
click at [466, 163] on div "hero . moveLeft ( ) hero . moveLeft ( ) hero . moveUp ( ) hero . moveUp ( )" at bounding box center [551, 215] width 218 height 241
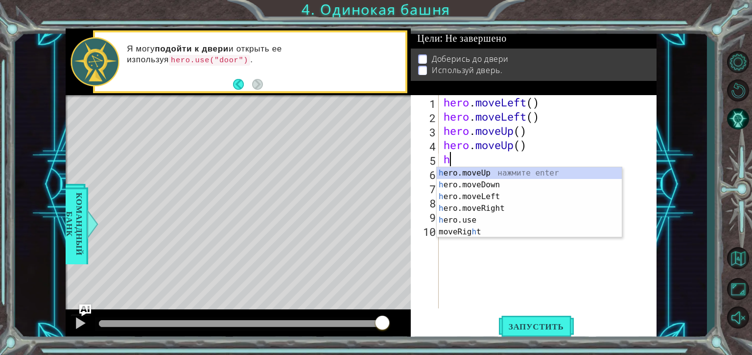
type textarea "he"
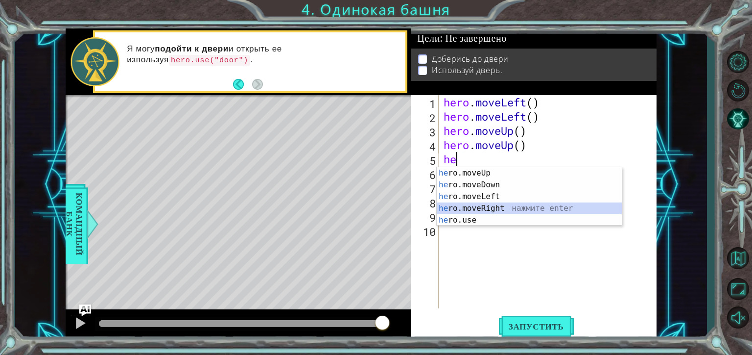
click at [491, 203] on div "he ro.moveUp нажмите enter he ro.moveDown нажмите enter he ro.moveLeft нажмите …" at bounding box center [529, 208] width 185 height 82
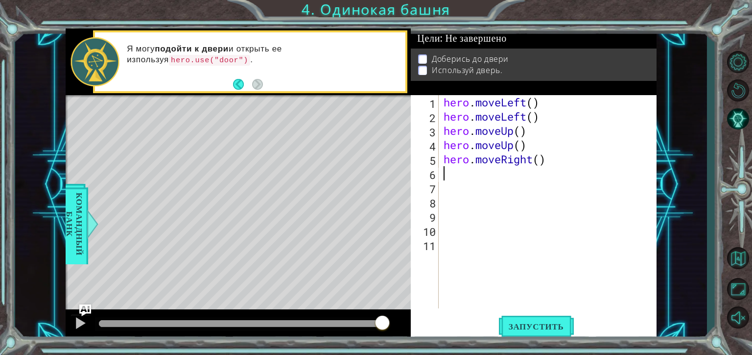
click at [478, 168] on div "hero . moveLeft ( ) hero . moveLeft ( ) hero . moveUp ( ) hero . moveUp ( ) her…" at bounding box center [551, 215] width 218 height 241
type textarea "h"
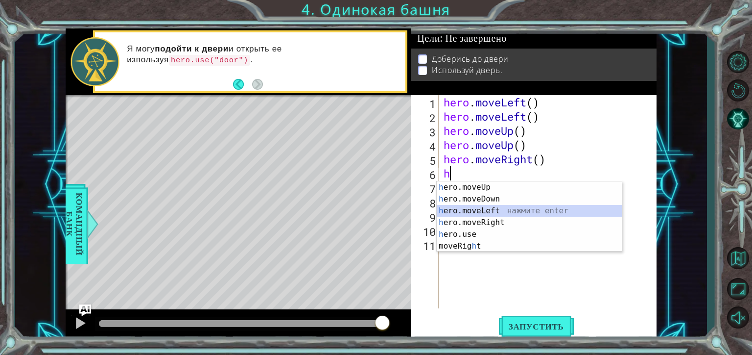
click at [488, 216] on div "h ero.moveUp нажмите enter h ero.moveDown нажмите enter h ero.moveLeft нажмите …" at bounding box center [529, 228] width 185 height 94
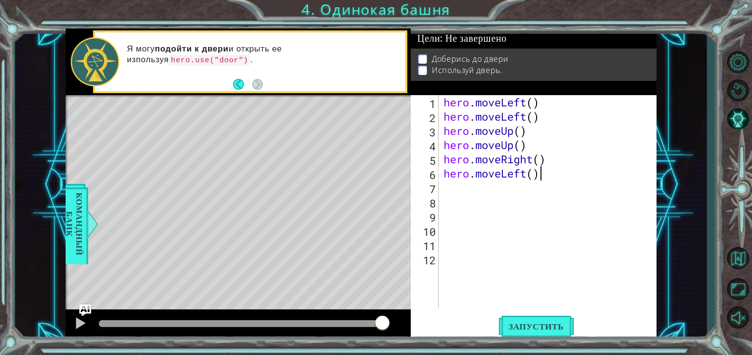
click at [545, 174] on div "hero . moveLeft ( ) hero . moveLeft ( ) hero . moveUp ( ) hero . moveUp ( ) her…" at bounding box center [551, 215] width 218 height 241
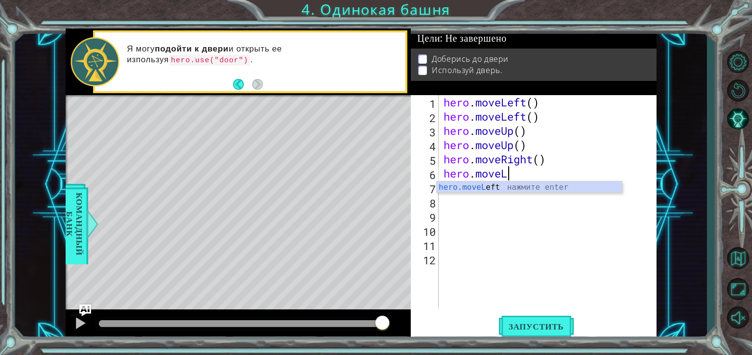
type textarea "hero.move"
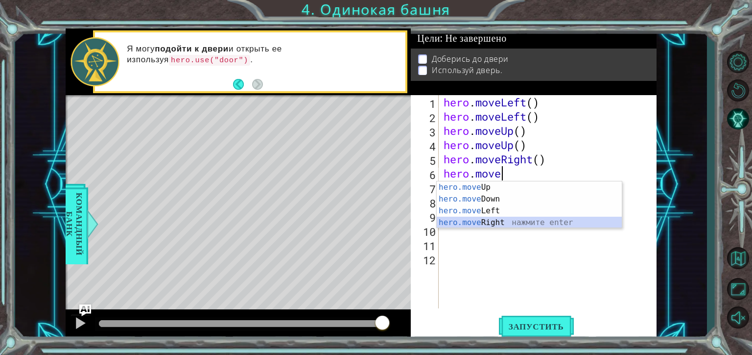
click at [515, 222] on div "hero.move Up нажмите enter hero.move Down нажмите enter hero.move Left нажмите …" at bounding box center [529, 216] width 185 height 71
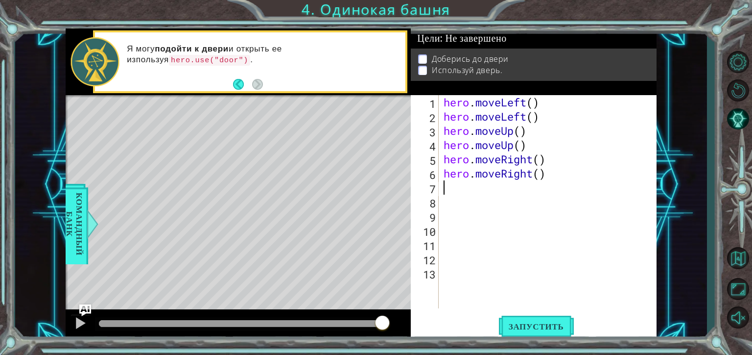
click at [479, 188] on div "hero . moveLeft ( ) hero . moveLeft ( ) hero . moveUp ( ) hero . moveUp ( ) her…" at bounding box center [551, 215] width 218 height 241
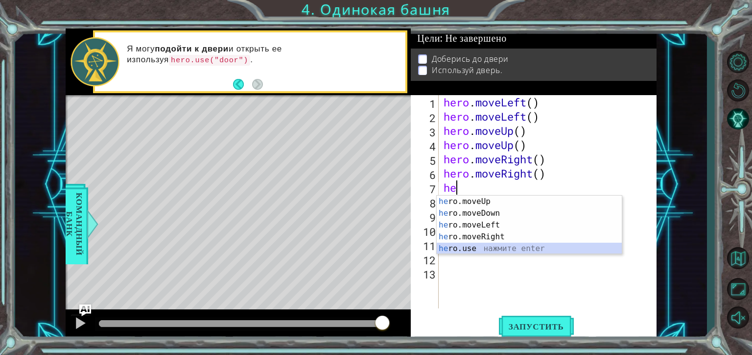
click at [481, 246] on div "he ro.moveUp нажмите enter he ro.moveDown нажмите enter he ro.moveLeft нажмите …" at bounding box center [529, 236] width 185 height 82
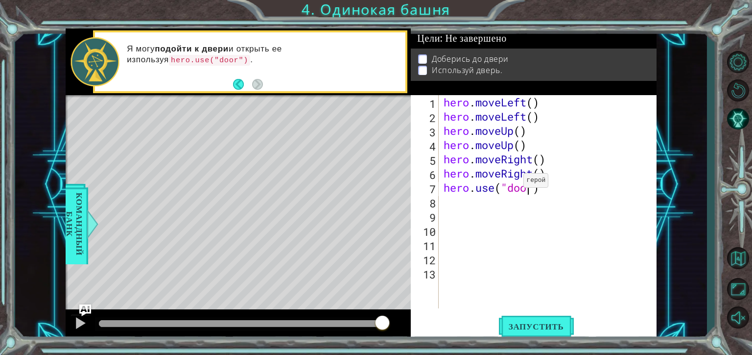
scroll to position [0, 4]
type textarea "hero.use("door")"
click at [541, 326] on span "Запустить" at bounding box center [536, 326] width 75 height 10
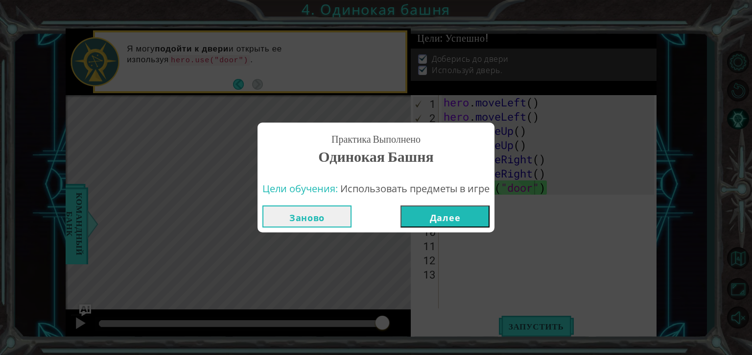
click at [476, 220] on button "Далее" at bounding box center [445, 216] width 89 height 22
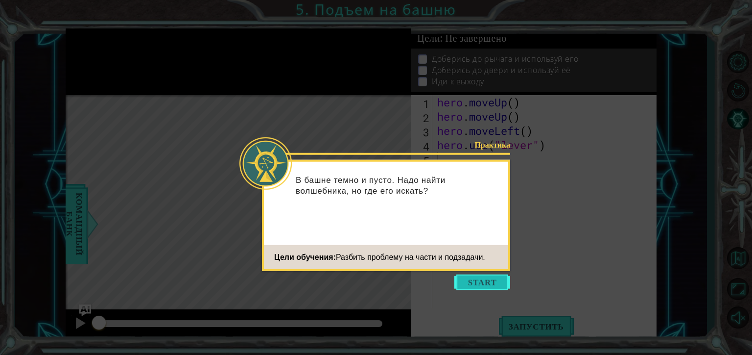
click at [482, 279] on button "Start" at bounding box center [483, 282] width 56 height 16
